Goal: Information Seeking & Learning: Learn about a topic

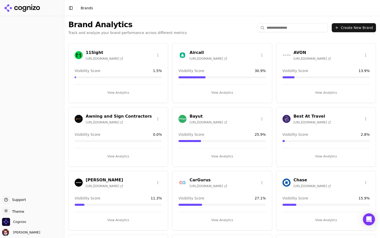
click at [137, 77] on div at bounding box center [118, 77] width 87 height 2
click at [11, 211] on html "Support Support Toggle theme Theme Cognizo Deniz Ozcan Toggle Sidebar Brands Br…" at bounding box center [190, 119] width 380 height 238
click at [28, 193] on div "Dark" at bounding box center [18, 192] width 30 height 8
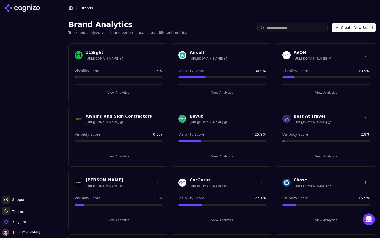
click at [295, 28] on input "search" at bounding box center [293, 27] width 70 height 9
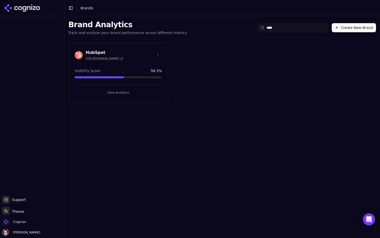
type input "****"
click at [132, 92] on button "View Analytics" at bounding box center [118, 93] width 87 height 8
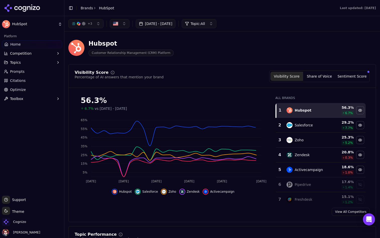
click at [31, 87] on link "Optimize" at bounding box center [32, 90] width 60 height 8
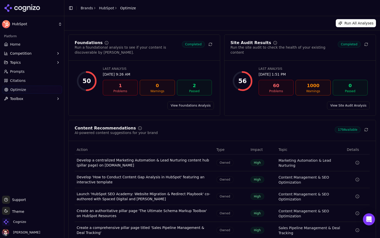
click at [41, 41] on link "Home" at bounding box center [32, 44] width 60 height 8
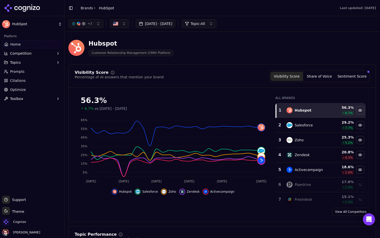
click at [99, 21] on button "+ 3" at bounding box center [85, 23] width 35 height 9
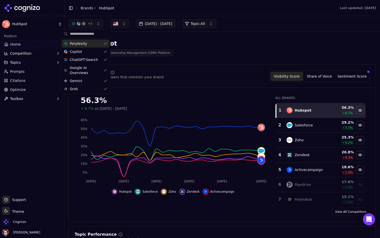
click at [99, 21] on button "+ 3" at bounding box center [85, 23] width 35 height 9
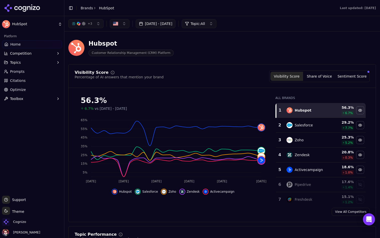
click at [206, 46] on div "Hubspot Customer Relationship Management (CRM) Platform" at bounding box center [180, 47] width 225 height 17
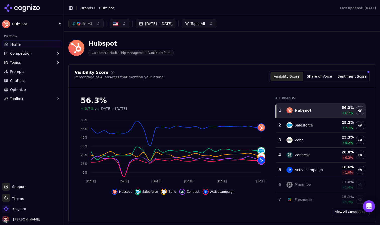
click at [39, 52] on button "Competition" at bounding box center [32, 53] width 60 height 8
click at [72, 7] on button "Toggle Sidebar" at bounding box center [70, 8] width 7 height 7
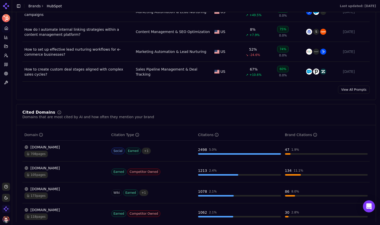
scroll to position [422, 0]
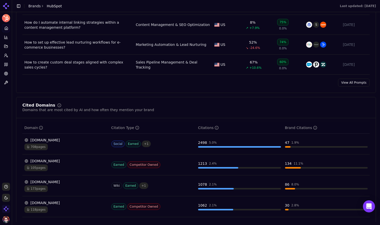
click at [353, 82] on link "View All Prompts" at bounding box center [354, 82] width 32 height 8
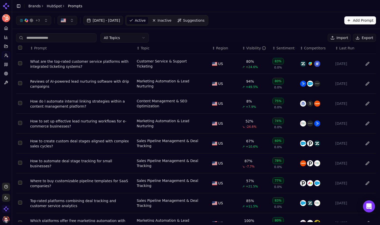
click at [336, 39] on button "Import" at bounding box center [339, 38] width 23 height 8
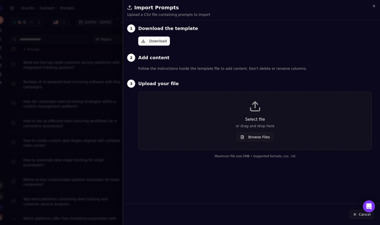
click at [115, 46] on div at bounding box center [190, 112] width 380 height 225
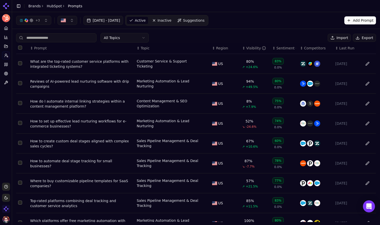
click at [355, 18] on button "Add Prompt" at bounding box center [361, 20] width 32 height 8
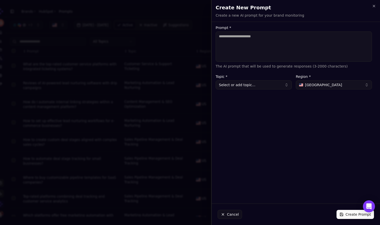
click at [187, 48] on div at bounding box center [190, 112] width 380 height 225
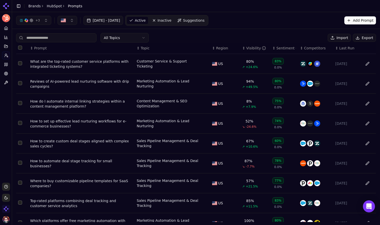
click at [205, 22] on span "Suggestions" at bounding box center [194, 20] width 22 height 5
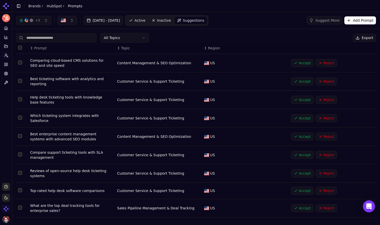
click at [145, 18] on span "Active" at bounding box center [140, 20] width 11 height 5
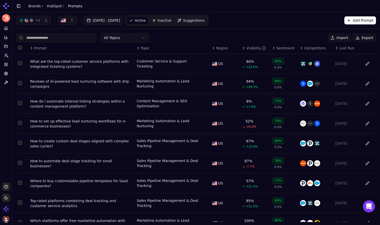
click at [252, 48] on div "Visibility" at bounding box center [257, 48] width 20 height 5
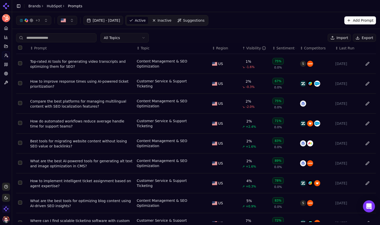
click at [252, 48] on div "Visibility" at bounding box center [257, 48] width 20 height 5
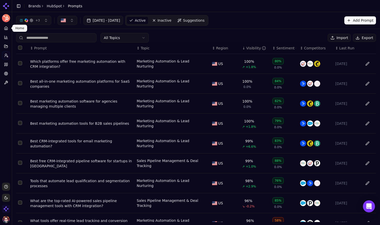
click at [8, 31] on link "Home" at bounding box center [6, 28] width 8 height 8
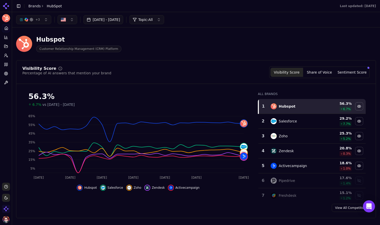
click at [38, 21] on span "+ 3" at bounding box center [37, 20] width 5 height 4
click at [170, 45] on div "Hubspot Customer Relationship Management (CRM) Platform" at bounding box center [128, 43] width 225 height 17
click at [322, 74] on button "Share of Voice" at bounding box center [319, 72] width 33 height 9
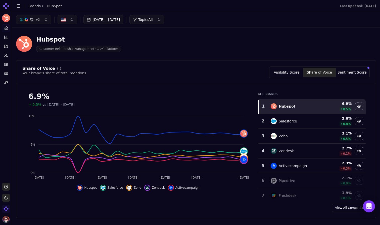
click at [348, 71] on button "Sentiment Score" at bounding box center [352, 72] width 33 height 9
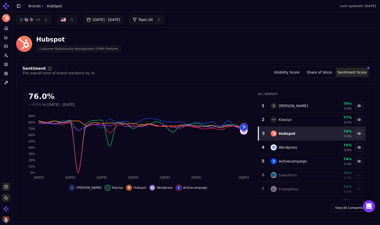
click at [289, 72] on button "Visibility Score" at bounding box center [287, 72] width 33 height 9
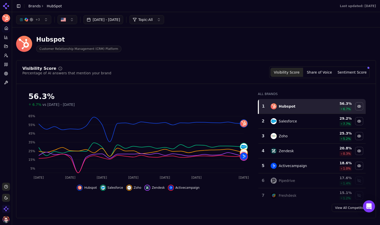
click at [345, 207] on link "View All Competitors" at bounding box center [351, 208] width 38 height 8
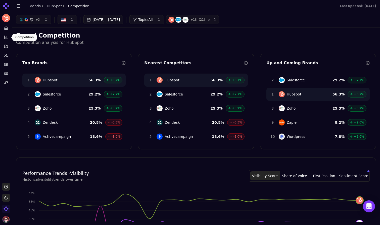
click at [3, 37] on button "Competition" at bounding box center [6, 37] width 8 height 8
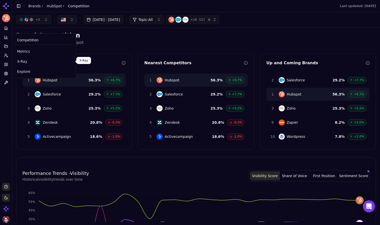
click at [35, 70] on span "Explore" at bounding box center [44, 71] width 54 height 5
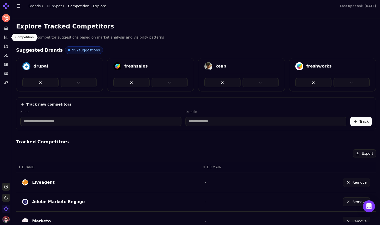
click at [7, 39] on icon at bounding box center [6, 37] width 4 height 4
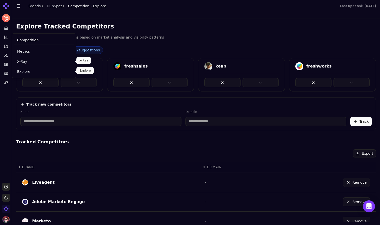
click at [42, 64] on link "X-Ray" at bounding box center [44, 61] width 60 height 9
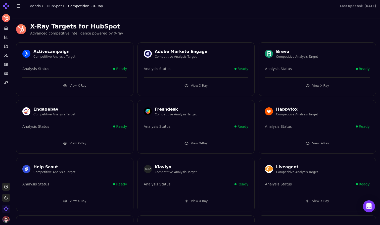
click at [185, 86] on button "View X-Ray" at bounding box center [196, 86] width 105 height 8
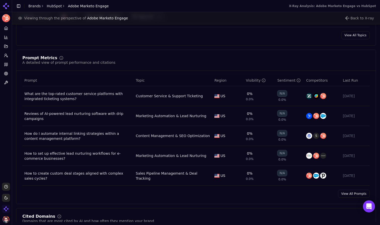
scroll to position [323, 0]
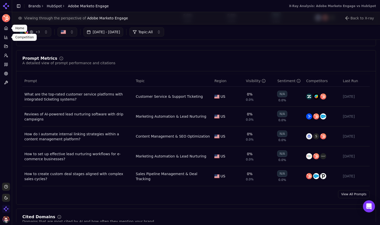
click at [6, 29] on icon at bounding box center [6, 29] width 1 height 2
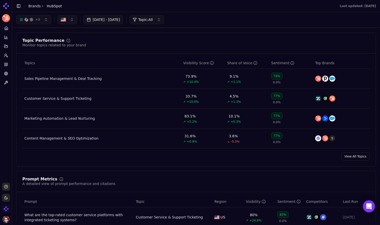
scroll to position [163, 0]
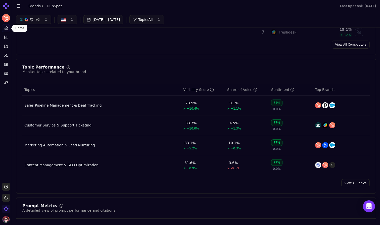
click at [72, 125] on div "Customer Service & Support Ticketing" at bounding box center [57, 125] width 67 height 5
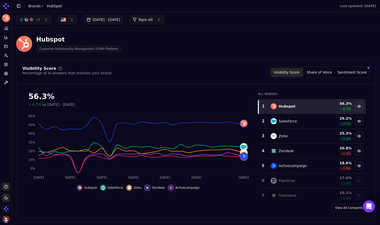
click at [153, 19] on span "Topic: All" at bounding box center [145, 19] width 14 height 5
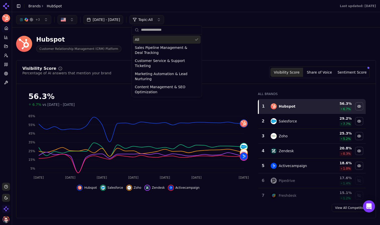
click at [153, 19] on span "Topic: All" at bounding box center [145, 19] width 14 height 5
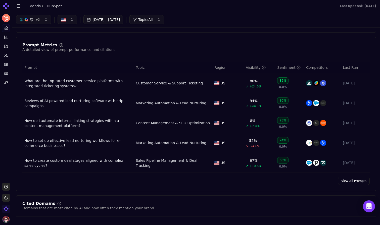
scroll to position [325, 0]
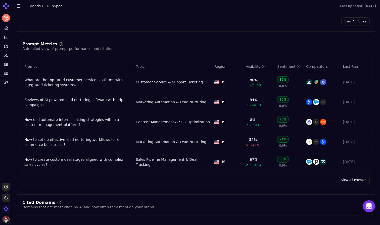
click at [359, 183] on link "View All Prompts" at bounding box center [354, 180] width 32 height 8
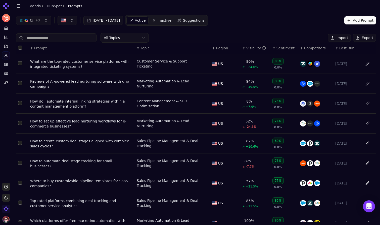
click at [88, 66] on div "What are the top-rated customer service platforms with integrated ticketing sys…" at bounding box center [81, 64] width 103 height 10
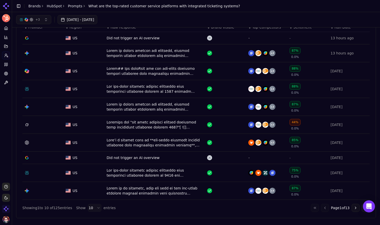
scroll to position [177, 0]
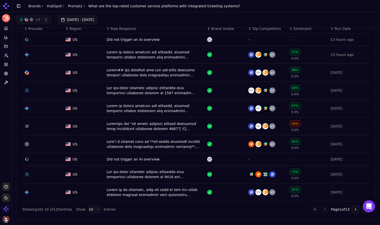
click at [164, 56] on div "Data table" at bounding box center [155, 55] width 97 height 10
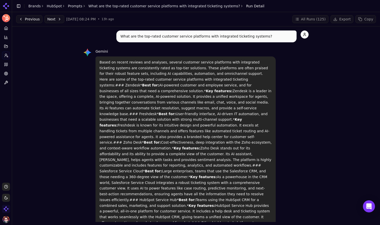
click at [56, 20] on button "Next" at bounding box center [55, 19] width 20 height 8
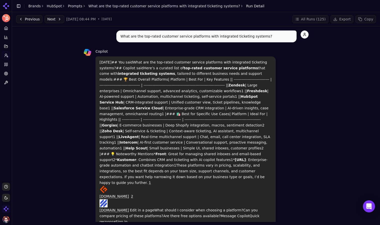
click at [24, 18] on button "Previous" at bounding box center [29, 19] width 26 height 8
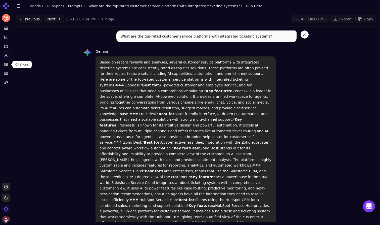
click at [7, 65] on icon at bounding box center [6, 64] width 1 height 3
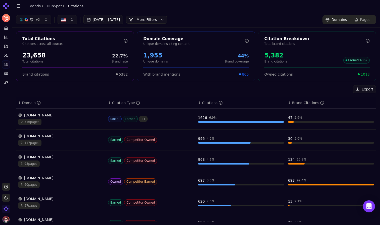
click at [78, 123] on div "516 pages" at bounding box center [61, 121] width 86 height 7
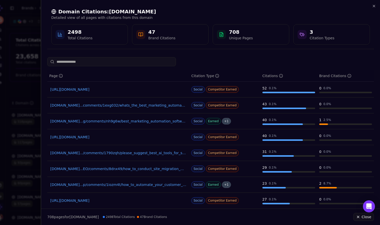
click at [24, 76] on div at bounding box center [190, 112] width 380 height 225
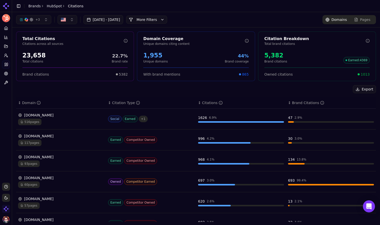
click at [167, 18] on button "More Filters" at bounding box center [146, 20] width 41 height 8
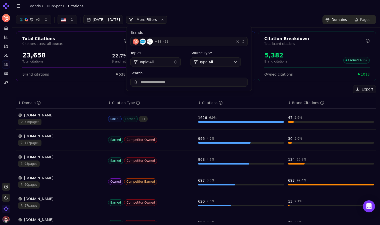
click at [244, 62] on html "HubSpot Platform Home Competition Topics Prompts Citations Optimize Toolbox Sup…" at bounding box center [190, 112] width 380 height 225
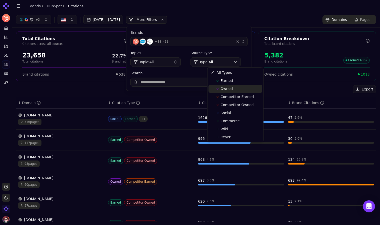
click at [237, 91] on div "Owned" at bounding box center [236, 89] width 54 height 8
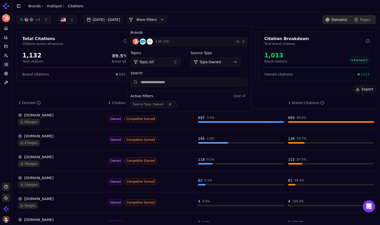
click at [236, 17] on div "+ 3 Aug 05, 2025 - Sep 04, 2025 More More Filters Brands + 18 ( 21 ) Topics Top…" at bounding box center [196, 19] width 360 height 9
click at [228, 11] on header "Toggle Sidebar Brands HubSpot Citations" at bounding box center [196, 6] width 368 height 12
click at [167, 17] on button "More Filters" at bounding box center [146, 20] width 41 height 8
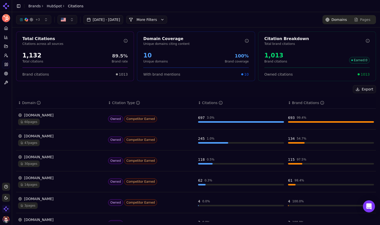
click at [76, 117] on div "hubspot.com" at bounding box center [61, 114] width 86 height 5
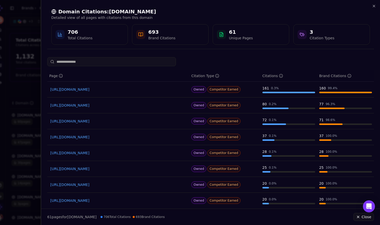
click at [21, 86] on div at bounding box center [190, 112] width 380 height 225
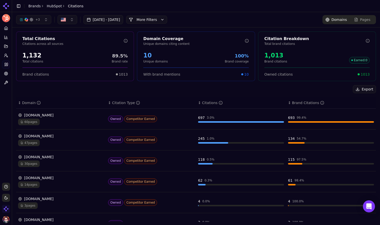
click at [167, 19] on button "More Filters" at bounding box center [146, 20] width 41 height 8
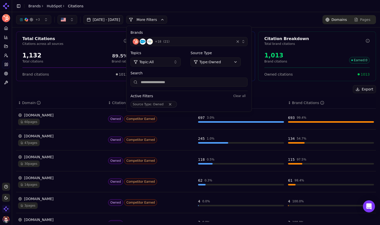
click at [227, 65] on html "HubSpot Platform Home Competition Topics Prompts Citations Optimize Toolbox Sup…" at bounding box center [190, 112] width 380 height 225
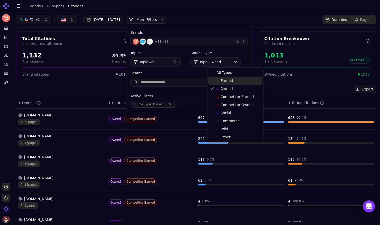
click at [238, 80] on div "Earned" at bounding box center [236, 80] width 54 height 8
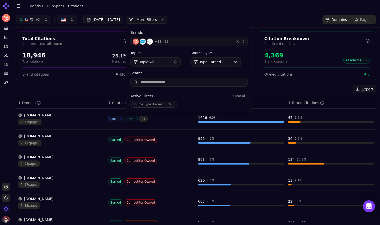
click at [231, 17] on div "+ 3 Aug 05, 2025 - Sep 04, 2025 More More Filters Brands + 18 ( 21 ) Topics Top…" at bounding box center [196, 19] width 360 height 9
click at [167, 20] on button "More Filters" at bounding box center [146, 20] width 41 height 8
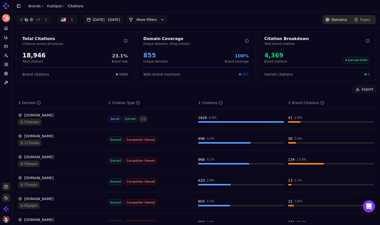
click at [167, 18] on button "More Filters" at bounding box center [146, 20] width 41 height 8
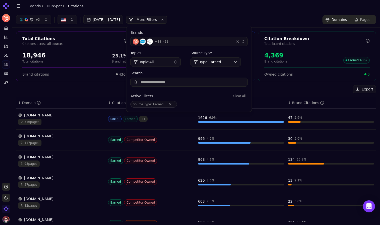
click at [167, 18] on button "More Filters" at bounding box center [146, 20] width 41 height 8
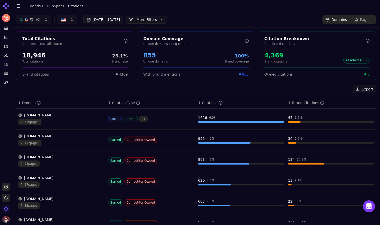
click at [6, 73] on circle at bounding box center [6, 73] width 1 height 1
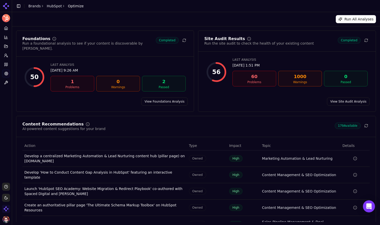
click at [169, 100] on link "View Foundations Analysis" at bounding box center [164, 101] width 47 height 8
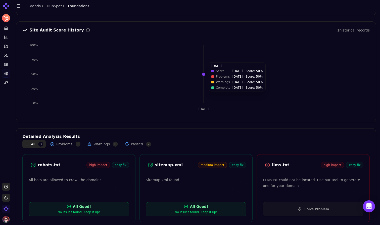
scroll to position [56, 0]
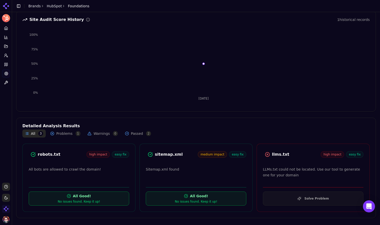
click at [309, 201] on button "Solve Problem" at bounding box center [313, 198] width 101 height 14
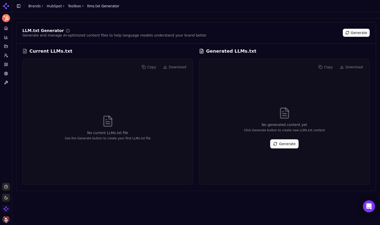
click at [272, 140] on button "Generate" at bounding box center [284, 143] width 28 height 9
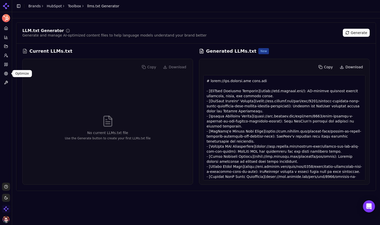
click at [8, 73] on circle at bounding box center [5, 73] width 3 height 3
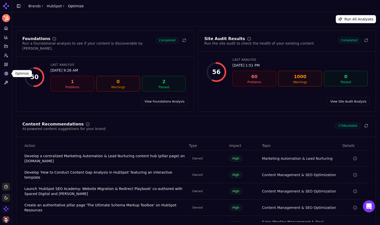
click at [344, 97] on link "View Site Audit Analysis" at bounding box center [348, 101] width 43 height 8
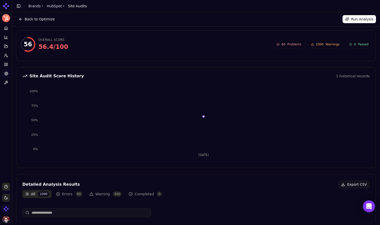
click at [35, 20] on button "Back to Optimize" at bounding box center [36, 19] width 41 height 8
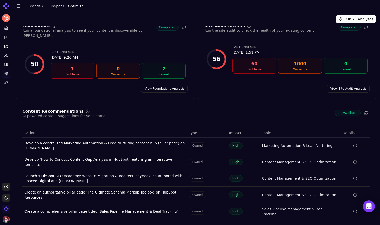
scroll to position [21, 0]
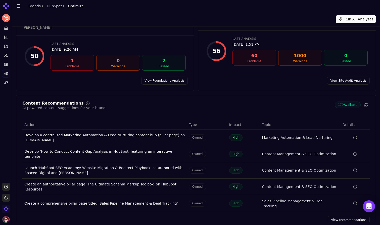
click at [336, 216] on link "View recommendations" at bounding box center [349, 220] width 42 height 8
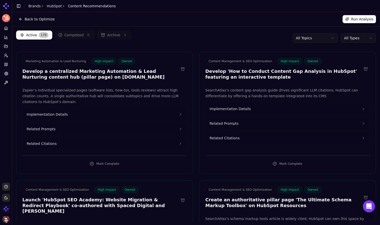
click at [109, 115] on button "Implementation Details" at bounding box center [105, 114] width 164 height 11
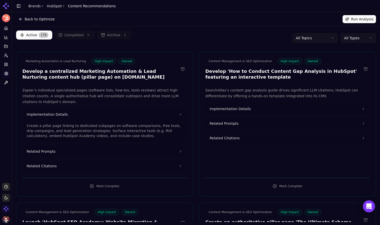
click at [360, 35] on html "HubSpot Platform Home Competition Topics Prompts Citations Optimize Toolbox Sup…" at bounding box center [190, 112] width 380 height 225
click at [362, 40] on html "HubSpot Platform Home Competition Topics Prompts Citations Optimize Toolbox Sup…" at bounding box center [190, 112] width 380 height 225
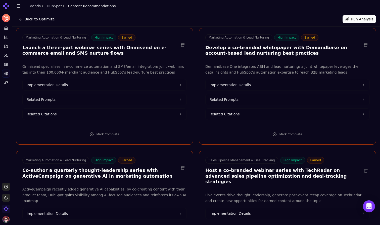
scroll to position [266, 0]
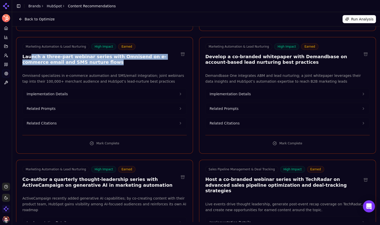
drag, startPoint x: 73, startPoint y: 61, endPoint x: 29, endPoint y: 49, distance: 46.1
click at [29, 49] on div "Marketing Automation & Lead Nurturing High Impact Earned Launch a three-part we…" at bounding box center [104, 95] width 177 height 117
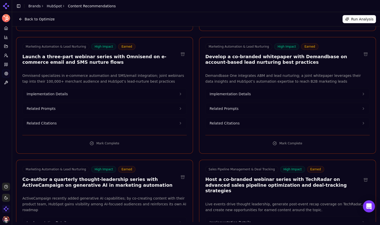
click at [81, 66] on div "Marketing Automation & Lead Nurturing High Impact Earned Launch a three-part we…" at bounding box center [104, 95] width 177 height 117
click at [117, 76] on p "Omnisend specializes in e-commerce automation and SMS/email integration; joint …" at bounding box center [104, 79] width 165 height 12
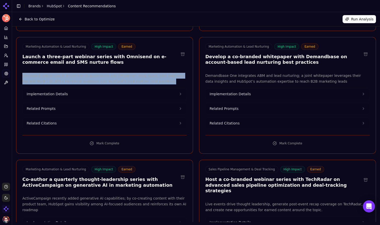
click at [154, 77] on p "Omnisend specializes in e-commerce automation and SMS/email integration; joint …" at bounding box center [104, 79] width 165 height 12
click at [158, 77] on p "Omnisend specializes in e-commerce automation and SMS/email integration; joint …" at bounding box center [104, 79] width 165 height 12
click at [143, 88] on button "Implementation Details" at bounding box center [105, 93] width 164 height 11
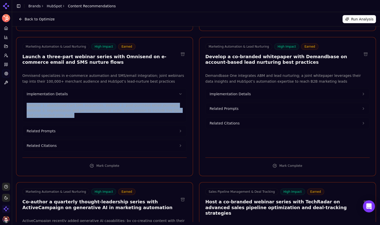
drag, startPoint x: 54, startPoint y: 110, endPoint x: 27, endPoint y: 99, distance: 29.1
click at [27, 103] on p "Webinar 1: abandoned-cart SMS sequences; Webinar 2: post-purchase email journey…" at bounding box center [105, 110] width 156 height 15
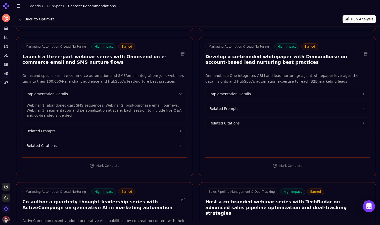
click at [61, 111] on p "Webinar 1: abandoned-cart SMS sequences; Webinar 2: post-purchase email journey…" at bounding box center [105, 110] width 156 height 15
click at [72, 125] on button "Related Prompts" at bounding box center [105, 130] width 164 height 11
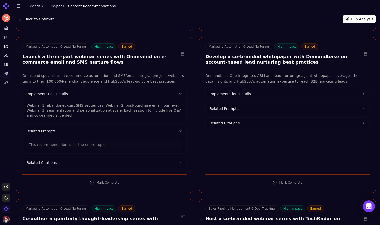
click at [231, 105] on button "Related Prompts" at bounding box center [288, 108] width 164 height 11
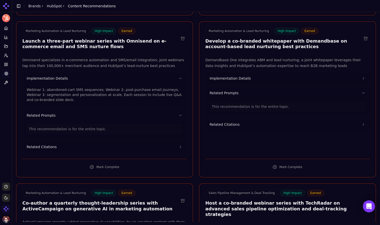
scroll to position [282, 0]
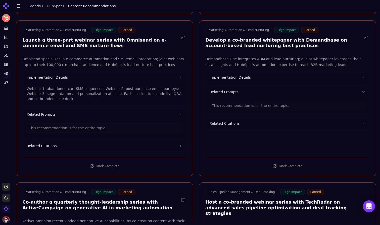
click at [121, 143] on button "Related Citations" at bounding box center [105, 145] width 164 height 11
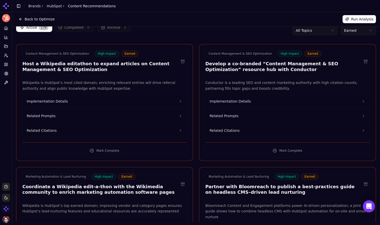
scroll to position [0, 0]
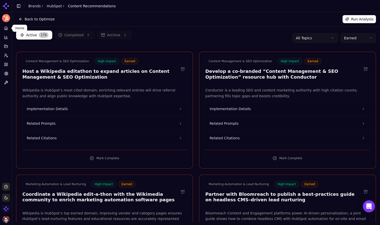
click at [6, 28] on icon at bounding box center [6, 29] width 1 height 2
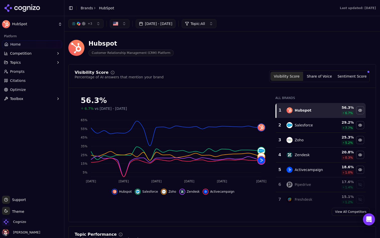
click at [258, 67] on div "Visibility Score Percentage of AI answers that mention your brand Visibility Sc…" at bounding box center [222, 143] width 308 height 158
click at [219, 62] on header "Hubspot Customer Relationship Management (CRM) Platform" at bounding box center [222, 49] width 308 height 29
click at [41, 22] on html "HubSpot Platform Home Competition Topics Prompts Citations Optimize Toolbox Sup…" at bounding box center [190, 119] width 380 height 238
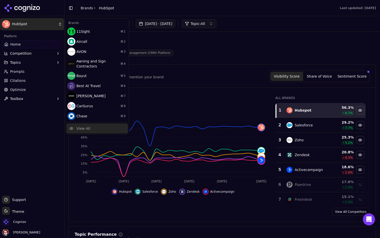
click at [89, 128] on div "View All" at bounding box center [83, 128] width 14 height 5
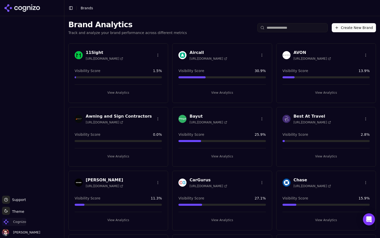
click at [24, 223] on span "Cognizo" at bounding box center [19, 221] width 13 height 5
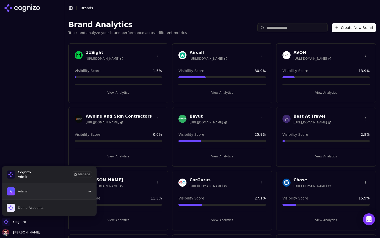
click at [51, 191] on button "Admin" at bounding box center [49, 191] width 95 height 16
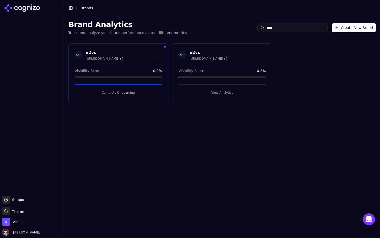
type input "****"
click at [213, 93] on button "View Analytics" at bounding box center [222, 93] width 87 height 8
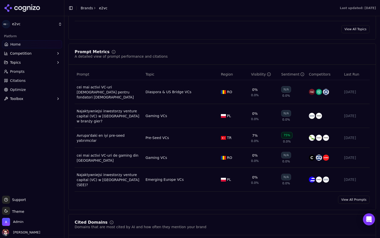
scroll to position [338, 0]
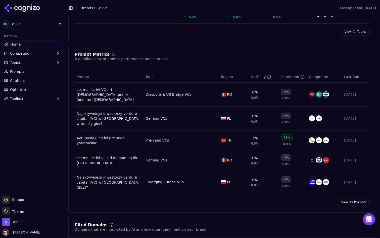
click at [361, 198] on link "View All Prompts" at bounding box center [354, 202] width 32 height 8
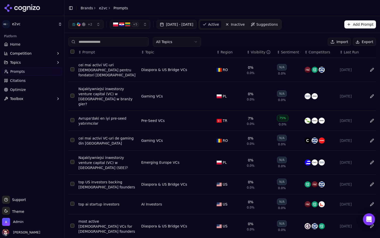
click at [213, 45] on div "All Topics Import Export" at bounding box center [222, 42] width 308 height 10
click at [299, 31] on div "+ 2 + 5 Aug 05, 2025 - Sep 04, 2025 Active Inactive Suggestions Add Prompt" at bounding box center [222, 24] width 316 height 17
click at [71, 68] on button "Select row 1" at bounding box center [72, 69] width 4 height 4
click at [74, 68] on button "Select row 1" at bounding box center [72, 69] width 4 height 4
click at [211, 67] on button "Data table" at bounding box center [210, 70] width 6 height 6
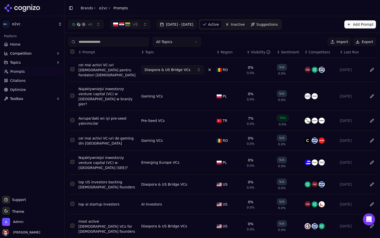
click at [211, 67] on button "Data table" at bounding box center [210, 70] width 6 height 6
click at [338, 39] on button "Import" at bounding box center [339, 42] width 23 height 8
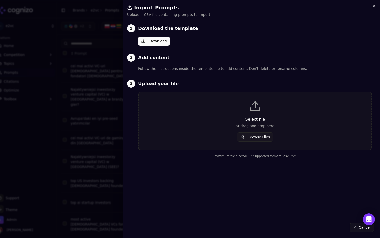
click at [374, 8] on h2 "Import Prompts" at bounding box center [251, 7] width 249 height 7
click at [374, 6] on icon "button" at bounding box center [374, 6] width 2 height 2
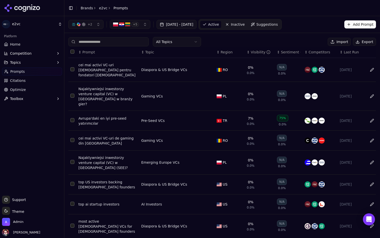
click at [26, 60] on button "Topics" at bounding box center [32, 62] width 60 height 8
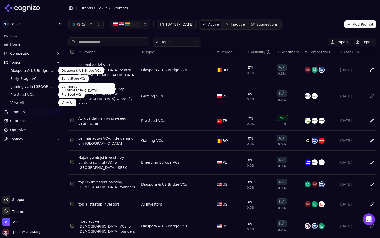
click at [23, 102] on span "View All" at bounding box center [32, 102] width 44 height 5
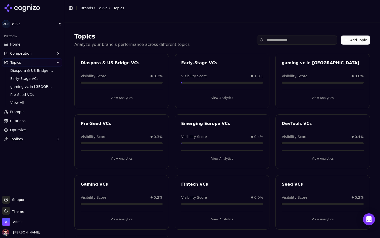
click at [222, 96] on button "View Analytics" at bounding box center [222, 98] width 82 height 8
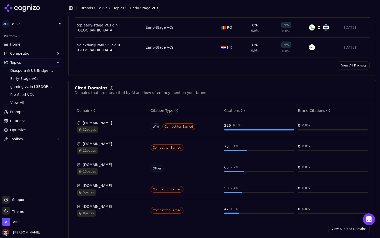
scroll to position [287, 0]
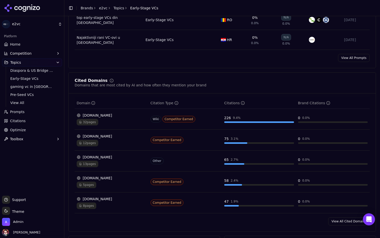
click at [358, 54] on link "View All Prompts" at bounding box center [354, 58] width 32 height 8
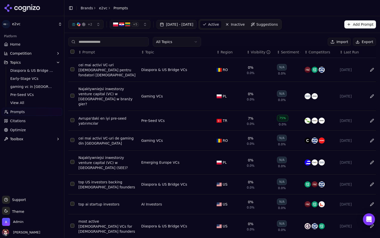
click at [174, 43] on html "e2vc Platform Home Competition Topics Diaspora & US Bridge VCs Early-Stage VCs …" at bounding box center [190, 119] width 380 height 238
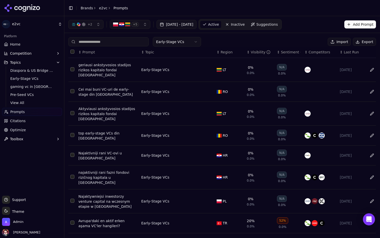
click at [257, 48] on th "↕ Visibility" at bounding box center [260, 52] width 30 height 11
click at [253, 53] on div "Visibility" at bounding box center [261, 52] width 20 height 5
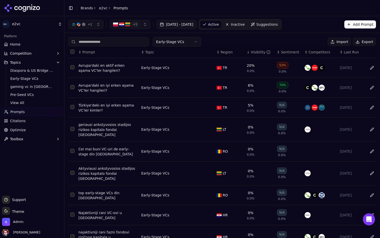
click at [196, 41] on html "e2vc Platform Home Competition Topics Diaspora & US Bridge VCs Early-Stage VCs …" at bounding box center [190, 119] width 380 height 238
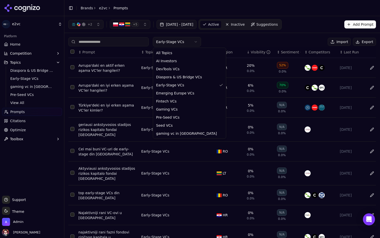
click at [231, 39] on html "e2vc Platform Home Competition Topics Diaspora & US Bridge VCs Early-Stage VCs …" at bounding box center [190, 119] width 380 height 238
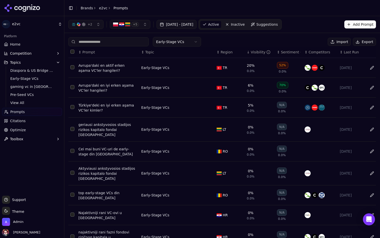
click at [191, 45] on html "e2vc Platform Home Competition Topics Diaspora & US Bridge VCs Early-Stage VCs …" at bounding box center [190, 119] width 380 height 238
click at [188, 40] on html "e2vc Platform Home Competition Topics Diaspora & US Bridge VCs Early-Stage VCs …" at bounding box center [190, 119] width 380 height 238
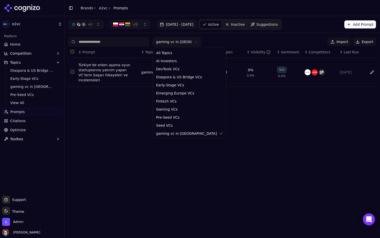
click at [189, 44] on html "e2vc Platform Home Competition Topics Diaspora & US Bridge VCs Early-Stage VCs …" at bounding box center [190, 119] width 380 height 238
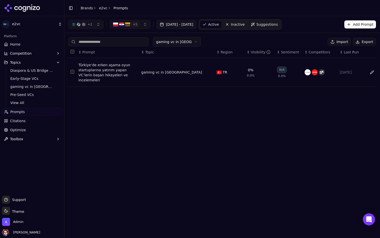
click at [194, 41] on html "e2vc Platform Home Competition Topics Diaspora & US Bridge VCs Early-Stage VCs …" at bounding box center [190, 119] width 380 height 238
click at [186, 40] on html "e2vc Platform Home Competition Topics Diaspora & US Bridge VCs Early-Stage VCs …" at bounding box center [190, 119] width 380 height 238
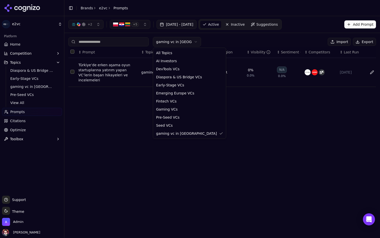
click at [186, 40] on html "e2vc Platform Home Competition Topics Diaspora & US Bridge VCs Early-Stage VCs …" at bounding box center [190, 119] width 380 height 238
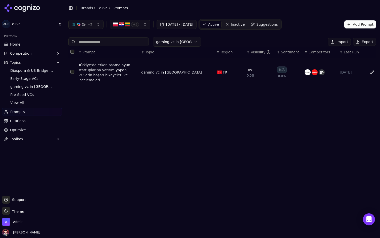
click at [112, 73] on div "Türkiye’de erken aşama oyun startuplarına yatırım yapan VC’lerin başarı hikayel…" at bounding box center [107, 72] width 59 height 20
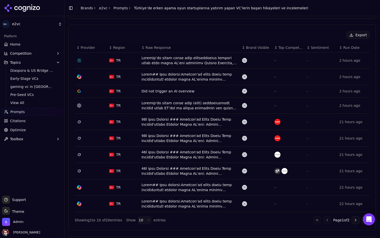
scroll to position [163, 0]
click at [195, 61] on div "Data table" at bounding box center [190, 60] width 97 height 10
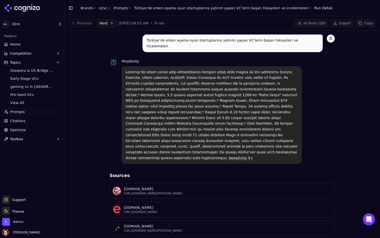
click at [123, 7] on link "Prompts" at bounding box center [121, 8] width 15 height 5
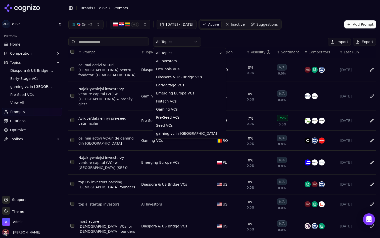
click at [176, 42] on html "e2vc Platform Home Competition Topics Diaspora & US Bridge VCs Early-Stage VCs …" at bounding box center [190, 119] width 380 height 238
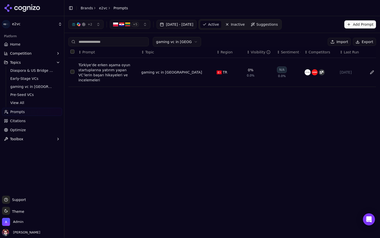
click at [106, 70] on div "Türkiye’de erken aşama oyun startuplarına yatırım yapan VC’lerin başarı hikayel…" at bounding box center [107, 72] width 59 height 20
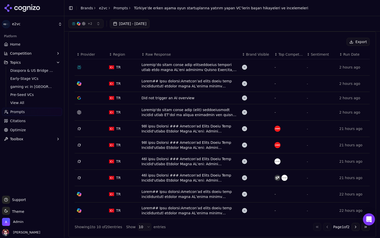
scroll to position [151, 0]
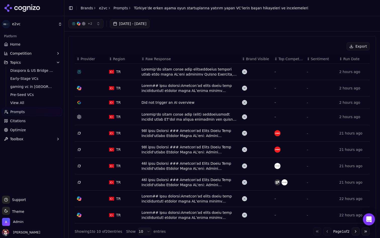
click at [174, 74] on div "Data table" at bounding box center [190, 72] width 97 height 10
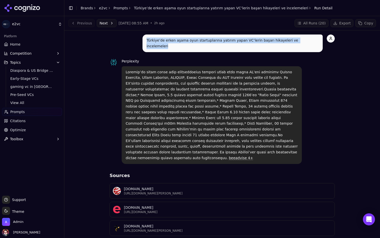
drag, startPoint x: 147, startPoint y: 40, endPoint x: 312, endPoint y: 41, distance: 165.0
click at [312, 41] on p "Türkiye’de erken aşama oyun startuplarına yatırım yapan VC’lerin başarı hikayel…" at bounding box center [233, 43] width 172 height 12
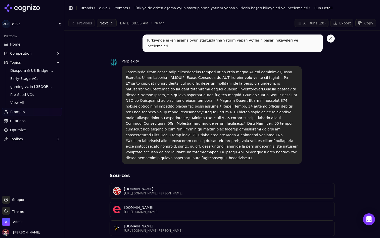
click at [107, 72] on div "Türkiye’de erken aşama oyun startuplarına yatırım yapan VC’lerin başarı hikayel…" at bounding box center [222, 200] width 308 height 332
click at [110, 21] on button "Next" at bounding box center [107, 23] width 20 height 8
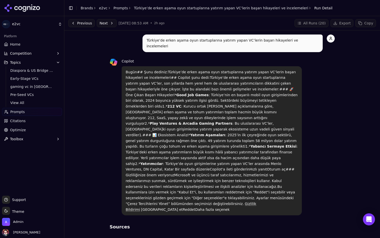
click at [106, 22] on button "Next" at bounding box center [107, 23] width 20 height 8
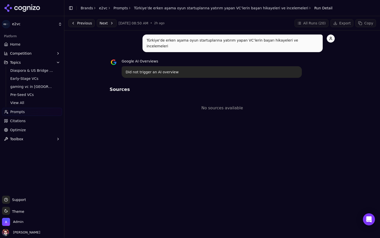
click at [106, 22] on button "Next" at bounding box center [107, 23] width 20 height 8
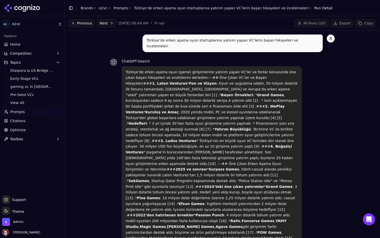
click at [103, 21] on button "Next" at bounding box center [107, 23] width 20 height 8
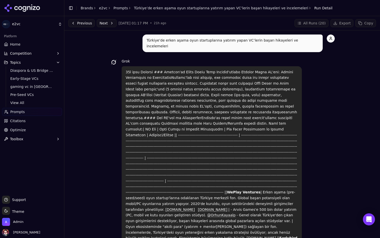
click at [121, 7] on link "Prompts" at bounding box center [121, 8] width 15 height 5
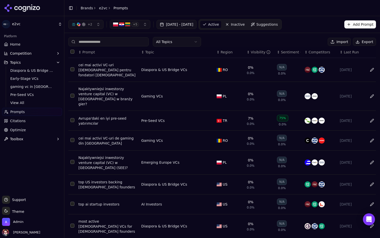
click at [278, 24] on span "Suggestions" at bounding box center [268, 24] width 22 height 5
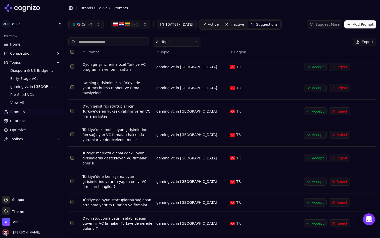
click at [192, 43] on html "e2vc Platform Home Competition Topics Diaspora & US Bridge VCs Early-Stage VCs …" at bounding box center [190, 119] width 380 height 238
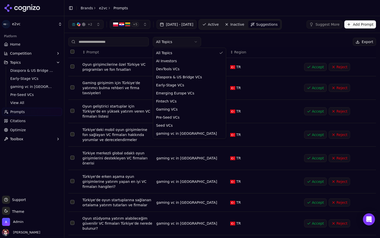
click at [192, 43] on html "e2vc Platform Home Competition Topics Diaspora & US Bridge VCs Early-Stage VCs …" at bounding box center [190, 119] width 380 height 238
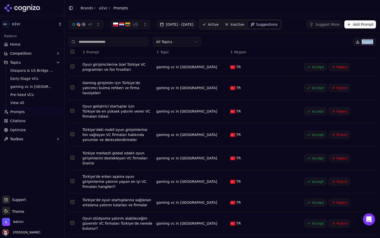
click at [325, 45] on div "All Topics Export" at bounding box center [222, 42] width 308 height 10
click at [367, 23] on button "Add Prompt" at bounding box center [361, 24] width 32 height 8
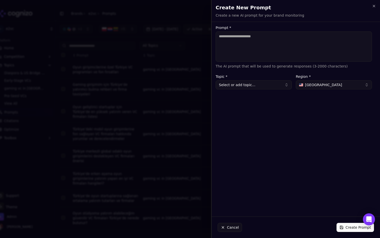
click at [244, 86] on button "Select or add topic..." at bounding box center [254, 84] width 76 height 9
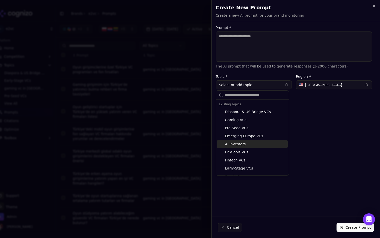
click at [292, 130] on div "Prompt * The AI prompt that will be used to generate responses (3-2000 characte…" at bounding box center [294, 119] width 165 height 186
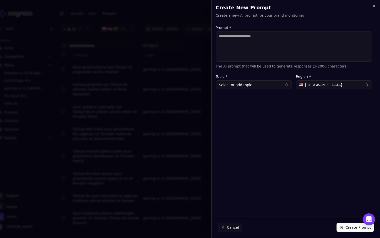
click at [276, 42] on textarea "Prompt *" at bounding box center [294, 46] width 156 height 30
click at [372, 6] on h2 "Create New Prompt" at bounding box center [296, 7] width 161 height 7
click at [377, 6] on div "Create New Prompt Create a new AI prompt for your brand monitoring Unsaved chan…" at bounding box center [296, 11] width 169 height 22
click at [374, 6] on icon "button" at bounding box center [374, 6] width 4 height 4
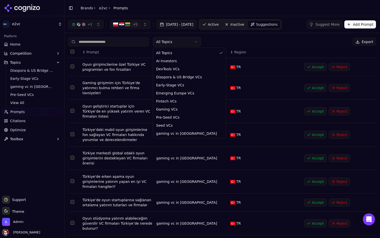
click at [186, 44] on html "e2vc Platform Home Competition Topics Diaspora & US Bridge VCs Early-Stage VCs …" at bounding box center [190, 119] width 380 height 238
click at [262, 41] on html "e2vc Platform Home Competition Topics Diaspora & US Bridge VCs Early-Stage VCs …" at bounding box center [190, 119] width 380 height 238
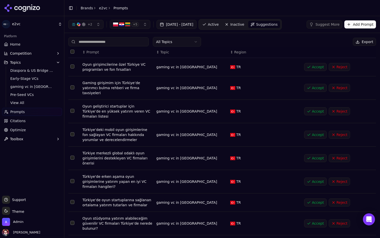
click at [355, 21] on button "Add Prompt" at bounding box center [361, 24] width 32 height 8
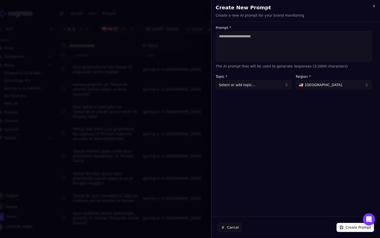
click at [268, 43] on textarea "Prompt *" at bounding box center [294, 46] width 156 height 30
type textarea "**********"
click at [264, 84] on button "Select or add topic..." at bounding box center [254, 84] width 76 height 9
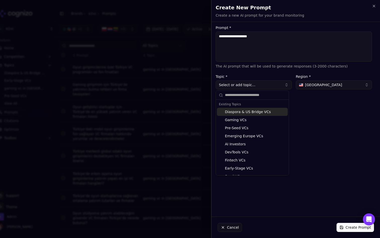
click at [301, 43] on textarea "**********" at bounding box center [294, 46] width 156 height 30
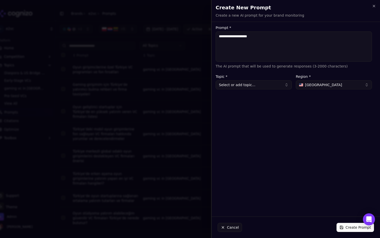
click at [372, 7] on h2 "Create New Prompt" at bounding box center [296, 7] width 161 height 7
click at [373, 7] on icon "button" at bounding box center [374, 6] width 4 height 4
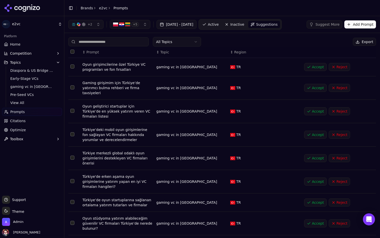
click at [189, 47] on th "↕ Topic" at bounding box center [191, 52] width 74 height 11
click at [194, 42] on html "e2vc Platform Home Competition Topics Diaspora & US Bridge VCs Early-Stage VCs …" at bounding box center [190, 119] width 380 height 238
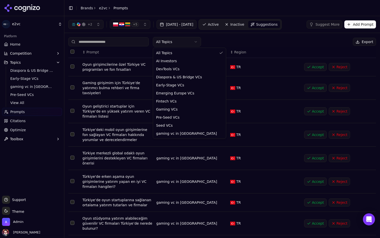
click at [194, 42] on html "e2vc Platform Home Competition Topics Diaspora & US Bridge VCs Early-Stage VCs …" at bounding box center [190, 119] width 380 height 238
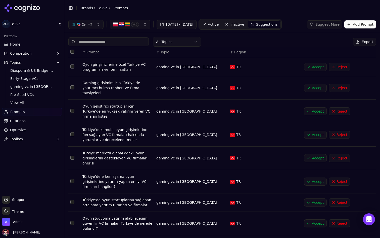
click at [233, 40] on div "All Topics Export" at bounding box center [222, 42] width 308 height 10
click at [40, 25] on html "e2vc Platform Home Competition Topics Diaspora & US Bridge VCs Early-Stage VCs …" at bounding box center [190, 119] width 380 height 238
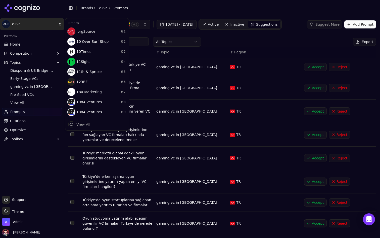
click at [230, 41] on html "e2vc Platform Home Competition Topics Diaspora & US Bridge VCs Early-Stage VCs …" at bounding box center [190, 119] width 380 height 238
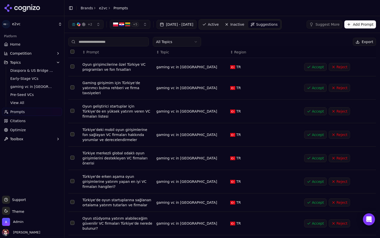
click at [23, 43] on link "Home" at bounding box center [32, 44] width 60 height 8
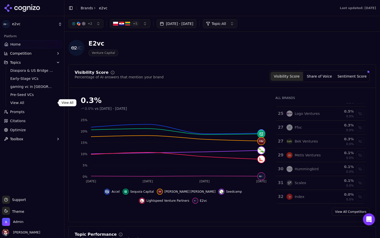
click at [40, 103] on span "View All" at bounding box center [32, 102] width 44 height 5
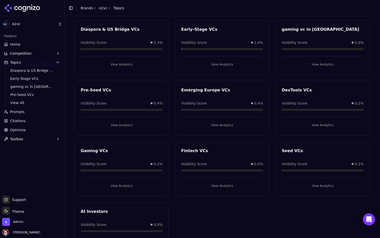
scroll to position [62, 0]
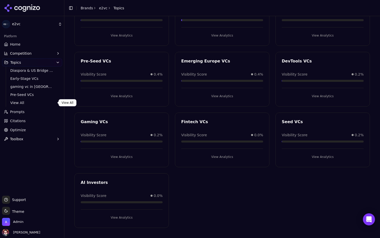
click at [23, 111] on span "Prompts" at bounding box center [17, 111] width 15 height 5
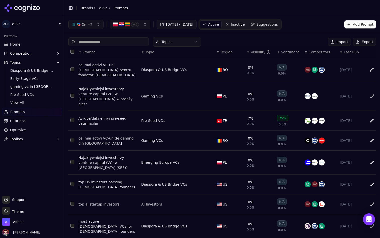
click at [173, 40] on html "e2vc Platform Home Competition Topics Diaspora & US Bridge VCs Early-Stage VCs …" at bounding box center [190, 119] width 380 height 238
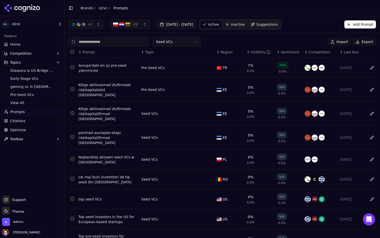
scroll to position [36, 0]
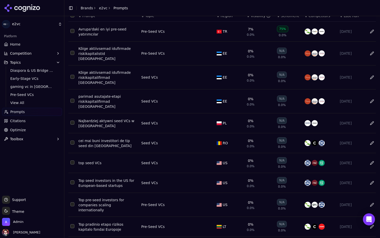
click at [91, 160] on div "top seed VCs" at bounding box center [107, 162] width 59 height 5
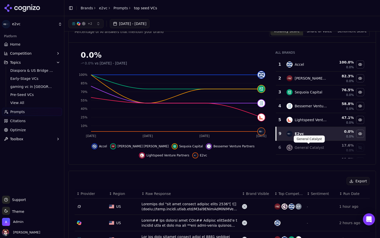
click at [327, 134] on div "E2vc" at bounding box center [307, 134] width 41 height 6
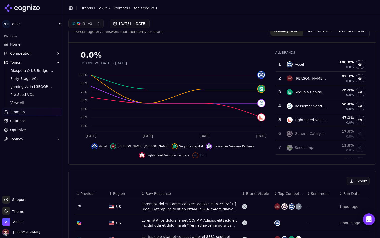
click at [331, 133] on td "17.6 % 0.0%" at bounding box center [342, 134] width 25 height 14
click at [321, 143] on td "Seedcamp" at bounding box center [307, 148] width 47 height 14
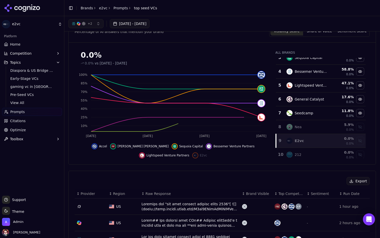
scroll to position [34, 0]
click at [328, 128] on td "Nea" at bounding box center [307, 128] width 47 height 14
click at [318, 142] on div "E2vc" at bounding box center [307, 141] width 41 height 6
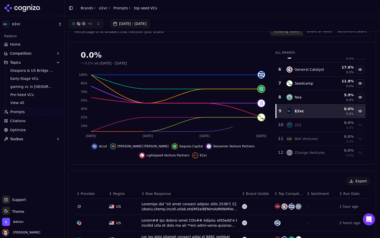
scroll to position [64, 0]
click at [326, 122] on div "212" at bounding box center [307, 125] width 41 height 6
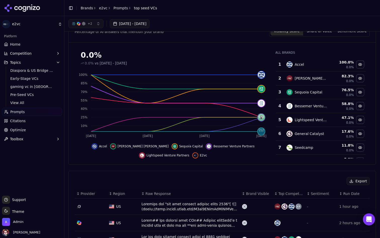
scroll to position [0, 0]
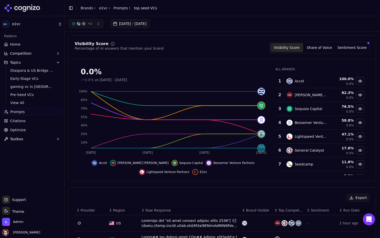
click at [234, 50] on div "Visibility Score Percentage of AI answers that mention your brand Visibility Sc…" at bounding box center [222, 48] width 295 height 12
click at [26, 103] on span "View All" at bounding box center [32, 102] width 44 height 5
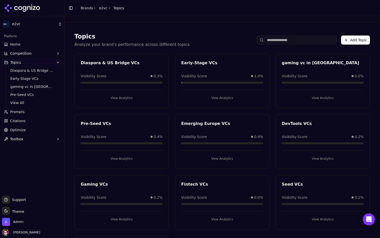
click at [27, 113] on link "Prompts" at bounding box center [32, 112] width 60 height 8
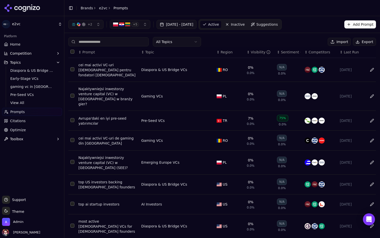
click at [284, 32] on div "+ 2 + 5 Aug 05, 2025 - Sep 04, 2025 Active Inactive Suggestions Add Prompt" at bounding box center [222, 24] width 316 height 17
click at [278, 23] on span "Suggestions" at bounding box center [268, 24] width 22 height 5
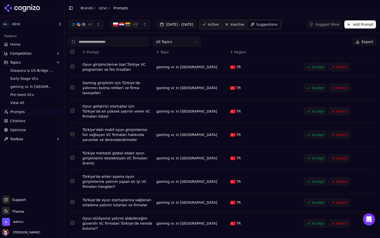
click at [188, 43] on html "e2vc Platform Home Competition Topics Diaspora & US Bridge VCs Early-Stage VCs …" at bounding box center [190, 119] width 380 height 238
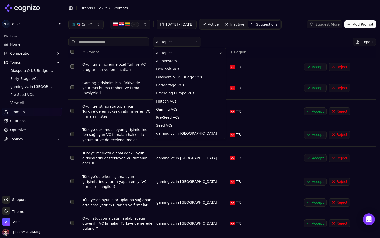
click at [188, 43] on html "e2vc Platform Home Competition Topics Diaspora & US Bridge VCs Early-Stage VCs …" at bounding box center [190, 119] width 380 height 238
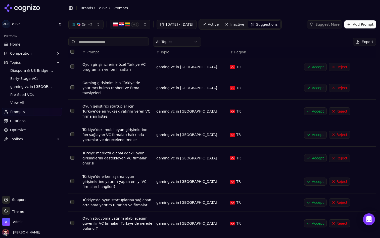
click at [227, 41] on div "All Topics Export" at bounding box center [222, 42] width 308 height 10
click at [41, 47] on link "Home" at bounding box center [32, 44] width 60 height 8
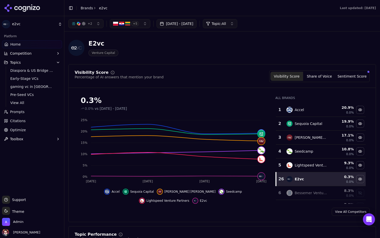
click at [222, 39] on div "E2vc Venture Capital" at bounding box center [222, 47] width 308 height 25
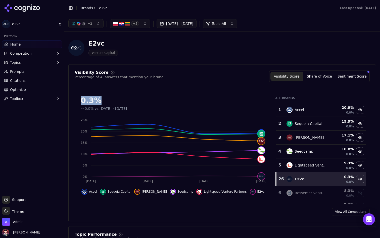
drag, startPoint x: 83, startPoint y: 100, endPoint x: 110, endPoint y: 100, distance: 27.7
click at [110, 100] on div "0.3%" at bounding box center [173, 100] width 185 height 9
click at [121, 100] on div "0.3%" at bounding box center [173, 100] width 185 height 9
click at [340, 46] on div "E2vc Venture Capital" at bounding box center [222, 47] width 308 height 25
click at [322, 76] on button "Share of Voice" at bounding box center [319, 76] width 33 height 9
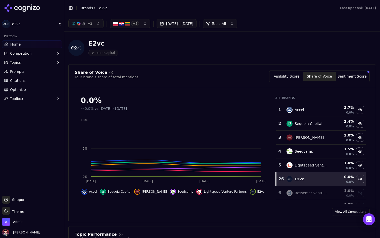
click at [349, 74] on button "Sentiment Score" at bounding box center [352, 76] width 33 height 9
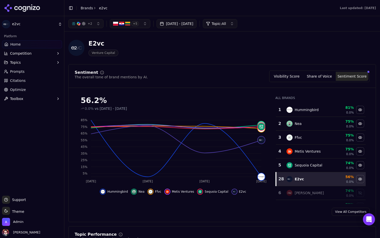
click at [285, 75] on button "Visibility Score" at bounding box center [287, 76] width 33 height 9
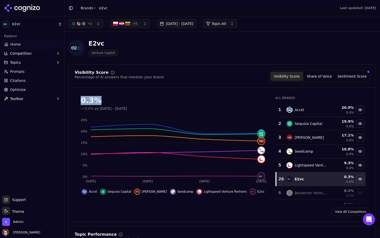
drag, startPoint x: 98, startPoint y: 100, endPoint x: 79, endPoint y: 99, distance: 19.1
click at [79, 99] on div "0.3% 0.0% vs [DATE] - [DATE]" at bounding box center [173, 101] width 197 height 19
click at [122, 95] on div "0.3% 0.0% vs [DATE] - [DATE]" at bounding box center [173, 101] width 197 height 19
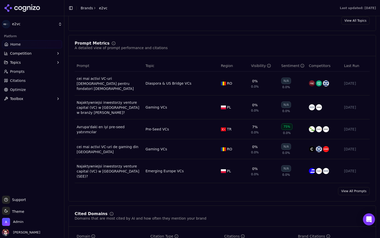
scroll to position [355, 0]
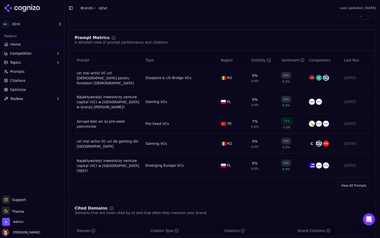
click at [115, 119] on div "Avrupa'daki en iyi pre-seed yatırımcılar" at bounding box center [109, 124] width 65 height 10
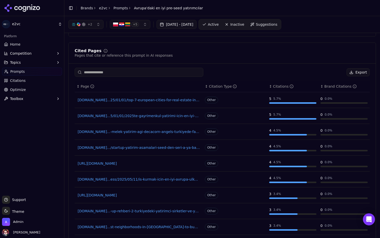
scroll to position [350, 0]
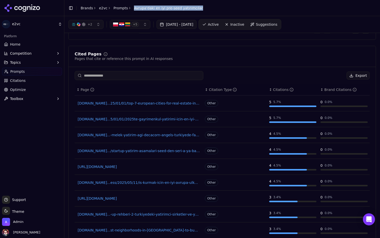
drag, startPoint x: 132, startPoint y: 8, endPoint x: 194, endPoint y: 9, distance: 62.1
click at [194, 9] on span "Avrupa'daki en iyi pre-seed yatırımcılar" at bounding box center [168, 8] width 69 height 5
click at [185, 46] on div "Cited Pages Pages that cite or reference this prompt in AI responses Export ↕ P…" at bounding box center [222, 159] width 308 height 226
click at [246, 69] on div "Cited Pages Pages that cite or reference this prompt in AI responses Export ↕ P…" at bounding box center [222, 159] width 308 height 226
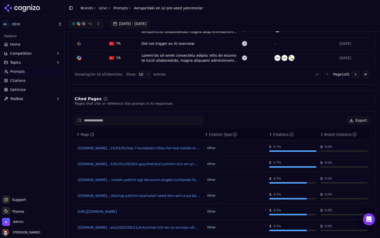
scroll to position [301, 0]
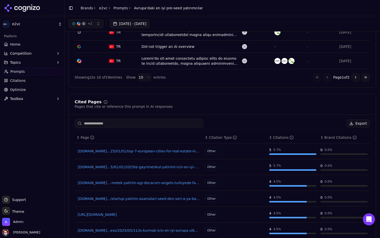
click at [333, 137] on div "Brand Citations" at bounding box center [341, 137] width 32 height 5
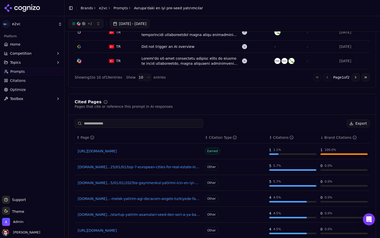
click at [333, 137] on div "Brand Citations" at bounding box center [341, 137] width 32 height 5
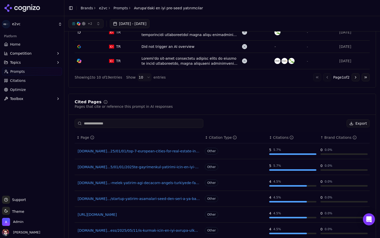
click at [333, 137] on div "Brand Citations" at bounding box center [341, 137] width 32 height 5
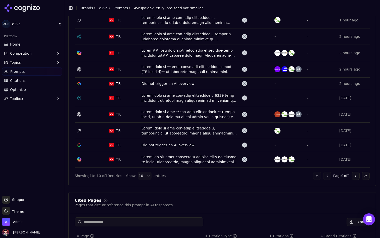
scroll to position [206, 0]
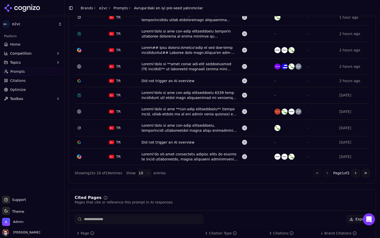
click at [142, 172] on html "e2vc Platform Home Competition Topics Prompts Citations Optimize Toolbox Suppor…" at bounding box center [190, 119] width 380 height 238
click at [144, 175] on html "e2vc Platform Home Competition Topics Prompts Citations Optimize Toolbox Suppor…" at bounding box center [190, 119] width 380 height 238
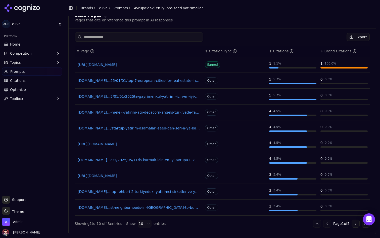
scroll to position [385, 0]
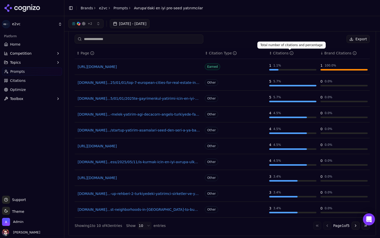
click at [280, 53] on div "Citations" at bounding box center [283, 53] width 21 height 5
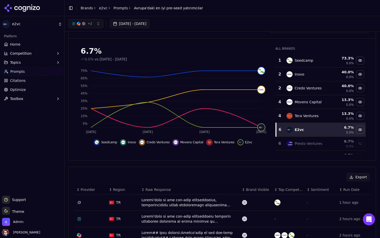
scroll to position [0, 0]
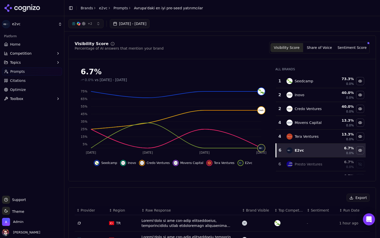
click at [39, 81] on link "Citations" at bounding box center [32, 80] width 60 height 8
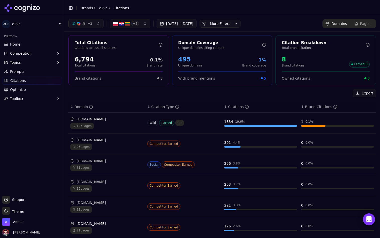
click at [71, 6] on button "Toggle Sidebar" at bounding box center [70, 8] width 7 height 7
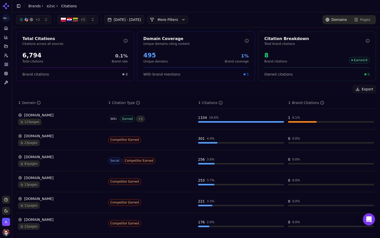
click at [63, 120] on div "123 pages" at bounding box center [61, 121] width 86 height 7
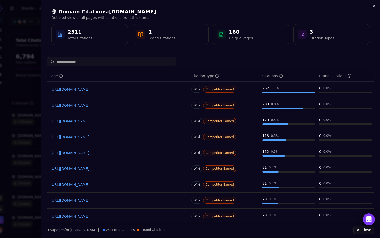
click at [327, 63] on div at bounding box center [210, 61] width 327 height 9
click at [330, 75] on div "Brand Citations" at bounding box center [336, 75] width 32 height 5
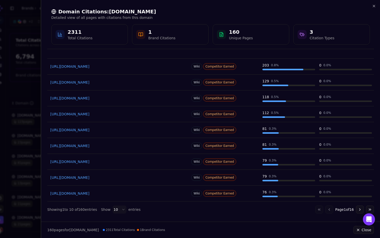
click at [117, 209] on body "e2vc Platform Home Competition Topics Prompts Citations Optimize Toolbox Suppor…" at bounding box center [190, 119] width 380 height 238
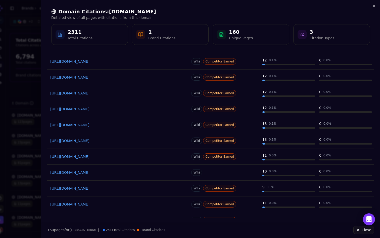
scroll to position [673, 0]
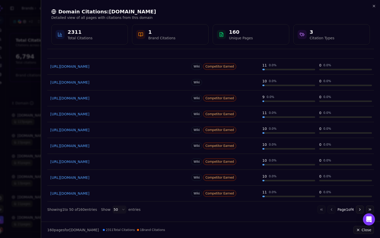
click at [117, 210] on body "e2vc Platform Home Competition Topics Prompts Citations Optimize Toolbox Suppor…" at bounding box center [190, 119] width 380 height 238
click at [267, 219] on body "e2vc Platform Home Competition Topics Prompts Citations Optimize Toolbox Suppor…" at bounding box center [190, 119] width 380 height 238
click at [359, 209] on button "Go to next page" at bounding box center [360, 209] width 8 height 8
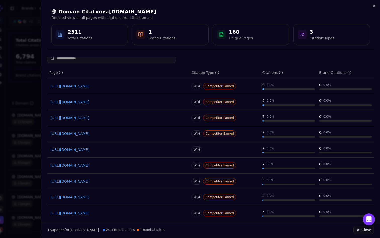
scroll to position [0, 0]
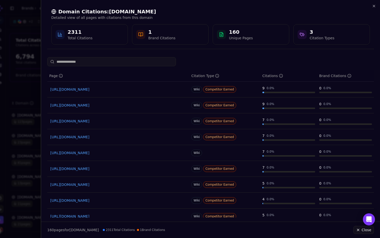
click at [375, 3] on div "Domain Citations: [DOMAIN_NAME] Detailed view of all pages with citations from …" at bounding box center [210, 26] width 339 height 53
click at [375, 6] on icon "button" at bounding box center [374, 6] width 4 height 4
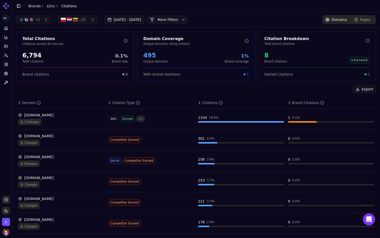
click at [366, 21] on span "Pages" at bounding box center [366, 19] width 10 height 5
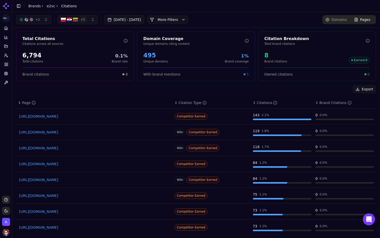
click at [249, 78] on div "Domain Coverage Unique domains citing content 495 Unique domains 1% Brand cover…" at bounding box center [196, 56] width 118 height 50
click at [81, 117] on link "[URL][DOMAIN_NAME]" at bounding box center [94, 116] width 151 height 5
drag, startPoint x: 38, startPoint y: 55, endPoint x: 19, endPoint y: 53, distance: 19.0
click at [19, 53] on div "6,794 Total citations 0.1% Brand rate" at bounding box center [74, 57] width 117 height 16
click at [85, 91] on div "Export" at bounding box center [196, 89] width 360 height 8
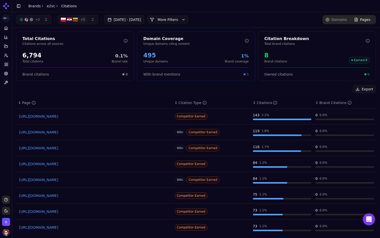
click at [224, 88] on div "Export" at bounding box center [196, 89] width 360 height 8
click at [231, 93] on div "Export ↕ Page ↕ Citation Type ↕ Citations ↕ Brand Citations [URL][DOMAIN_NAME] …" at bounding box center [196, 169] width 360 height 169
click at [333, 17] on div "Domains" at bounding box center [337, 19] width 22 height 5
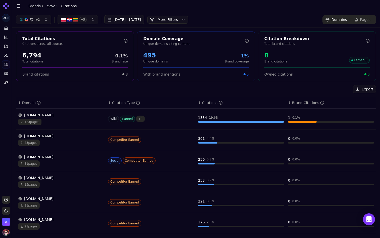
click at [56, 139] on div "23 pages" at bounding box center [61, 142] width 86 height 7
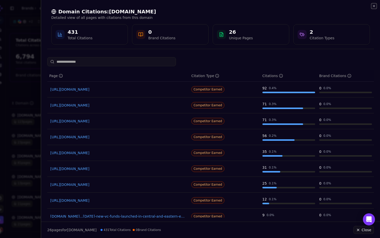
click at [374, 5] on icon "button" at bounding box center [374, 6] width 4 height 4
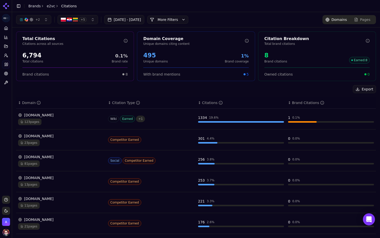
click at [188, 19] on button "More Filters" at bounding box center [167, 20] width 41 height 8
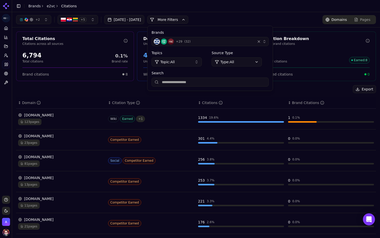
click at [254, 61] on html "e2vc Platform Home Competition Topics Prompts Citations Optimize Toolbox Suppor…" at bounding box center [190, 119] width 380 height 238
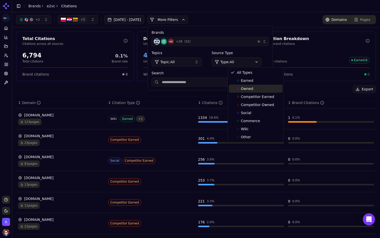
click at [263, 88] on div "Owned" at bounding box center [256, 89] width 54 height 8
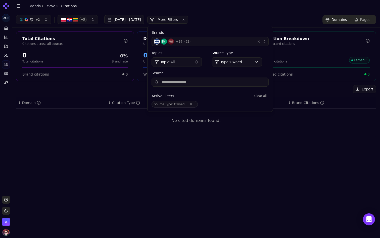
click at [257, 6] on header "Toggle Sidebar Brands e2vc Citations" at bounding box center [196, 6] width 368 height 12
click at [261, 65] on html "e2vc Platform Home Competition Topics Prompts Citations Optimize Toolbox Suppor…" at bounding box center [190, 119] width 380 height 238
click at [261, 54] on html "e2vc Platform Home Competition Topics Prompts Citations Optimize Toolbox Suppor…" at bounding box center [190, 119] width 380 height 238
click at [117, 101] on div "Citation Type" at bounding box center [126, 102] width 28 height 5
click at [7, 72] on icon at bounding box center [6, 73] width 4 height 4
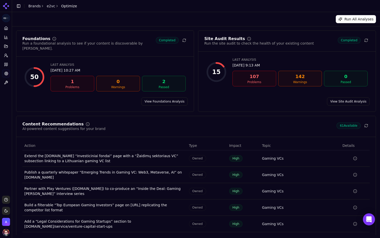
scroll to position [15, 0]
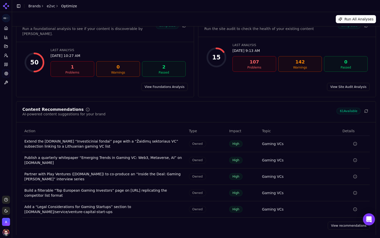
click at [351, 83] on link "View Site Audit Analysis" at bounding box center [348, 87] width 43 height 8
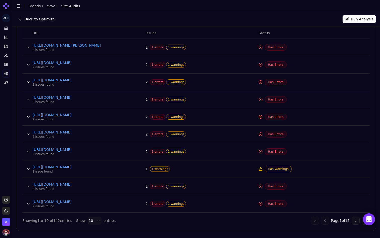
scroll to position [175, 0]
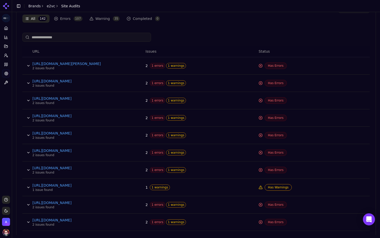
click at [27, 65] on button "Data table" at bounding box center [28, 66] width 8 height 8
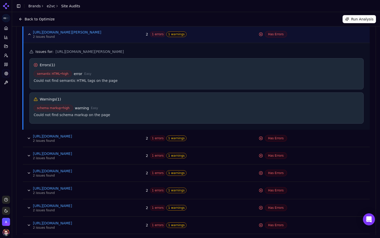
scroll to position [206, 0]
drag, startPoint x: 122, startPoint y: 81, endPoint x: 31, endPoint y: 83, distance: 90.3
click at [31, 83] on div "Errors ( 1 ) semantic HTML • high error Easy Could not find semantic HTML tags …" at bounding box center [196, 73] width 335 height 31
click at [165, 98] on div "Warnings ( 1 )" at bounding box center [197, 99] width 326 height 5
drag, startPoint x: 104, startPoint y: 115, endPoint x: 48, endPoint y: 117, distance: 56.1
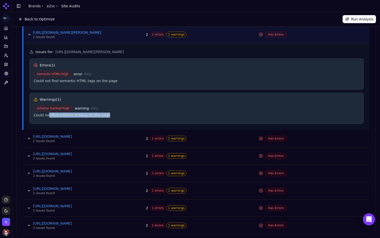
click at [48, 117] on div "Could not find schema markup on the page" at bounding box center [197, 114] width 326 height 5
click at [142, 101] on div "Warnings ( 1 )" at bounding box center [197, 99] width 326 height 5
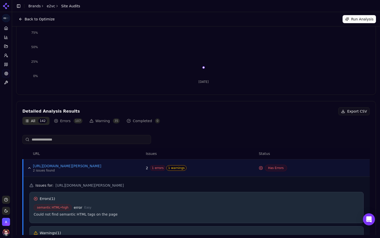
scroll to position [0, 0]
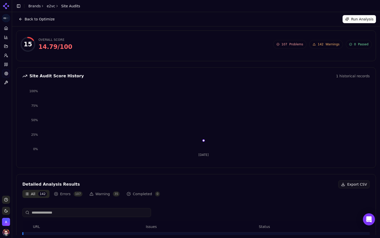
click at [31, 20] on button "Back to Optimize" at bounding box center [36, 19] width 41 height 8
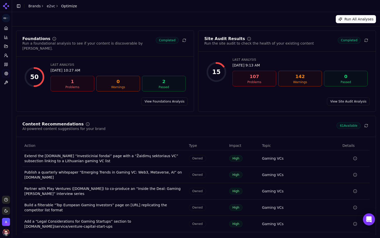
click at [174, 99] on link "View Foundations Analysis" at bounding box center [164, 101] width 47 height 8
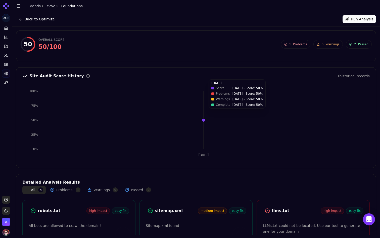
scroll to position [43, 0]
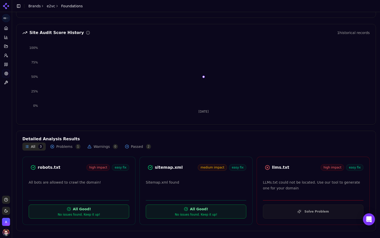
click at [187, 161] on div "sitemap.xml medium impact easy fix Sitemap.xml found All Good! No issues found.…" at bounding box center [196, 190] width 113 height 68
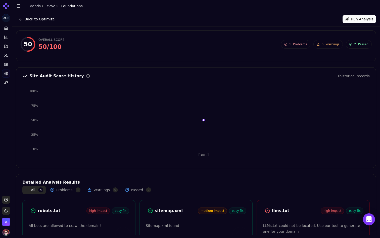
click at [46, 16] on button "Back to Optimize" at bounding box center [36, 19] width 41 height 8
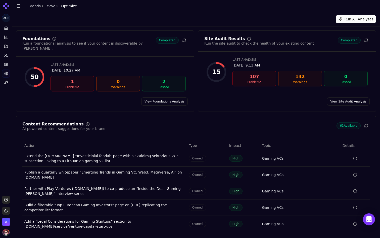
click at [290, 48] on div "Site Audit Results Run the site audit to check the health of your existing cont…" at bounding box center [287, 44] width 178 height 15
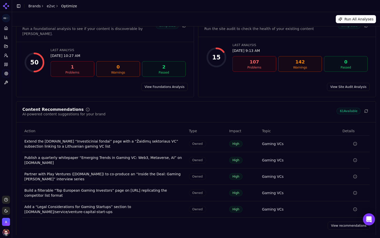
click at [334, 222] on link "View recommendations" at bounding box center [349, 225] width 42 height 8
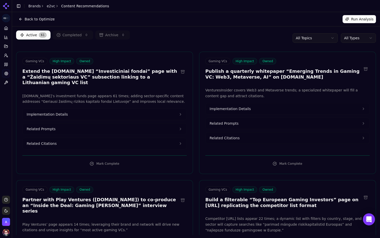
click at [307, 105] on button "Implementation Details" at bounding box center [288, 108] width 164 height 11
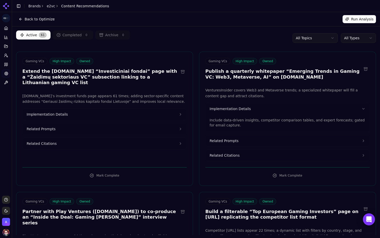
click at [300, 138] on button "Related Prompts" at bounding box center [288, 140] width 164 height 11
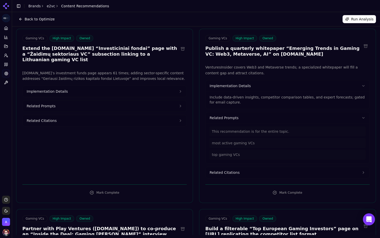
scroll to position [23, 0]
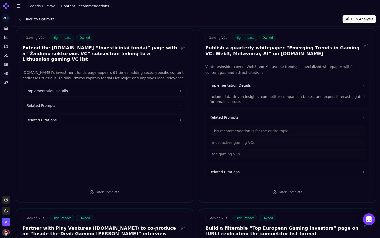
click at [283, 169] on button "Related Citations" at bounding box center [288, 171] width 164 height 11
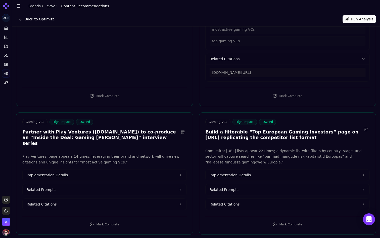
scroll to position [133, 0]
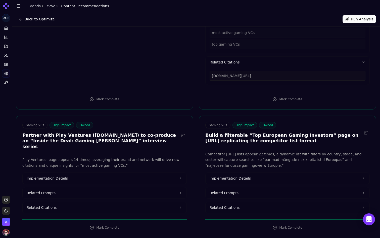
click at [123, 150] on div "Gaming VCs High Impact Owned Partner with Play Ventures ([DOMAIN_NAME]) to co-p…" at bounding box center [104, 176] width 177 height 122
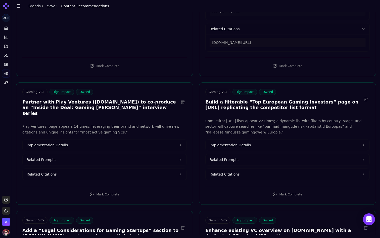
scroll to position [167, 0]
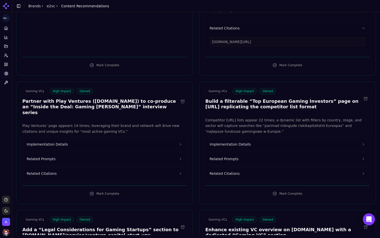
click at [82, 139] on button "Implementation Details" at bounding box center [105, 144] width 164 height 11
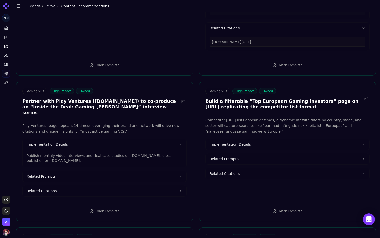
click at [77, 171] on button "Related Prompts" at bounding box center [105, 176] width 164 height 11
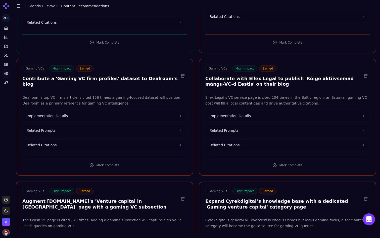
scroll to position [744, 0]
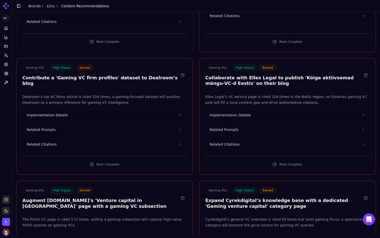
click at [119, 109] on button "Implementation Details" at bounding box center [105, 114] width 164 height 11
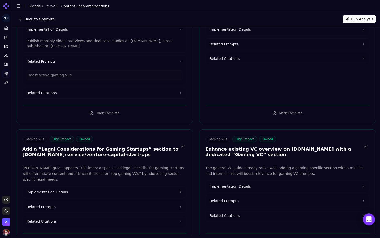
scroll to position [0, 0]
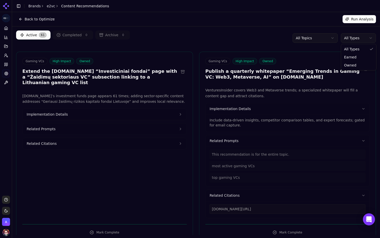
click at [360, 40] on html "e2vc Platform Home Competition Topics Prompts Citations Optimize Toolbox Suppor…" at bounding box center [190, 119] width 380 height 238
click at [142, 109] on button "Implementation Details" at bounding box center [105, 114] width 164 height 11
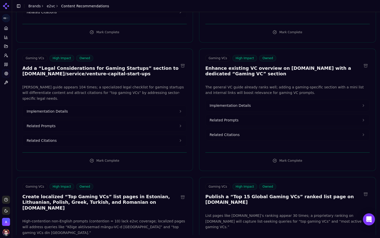
scroll to position [362, 0]
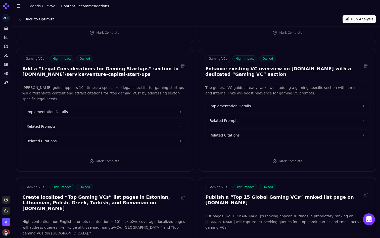
click at [130, 106] on button "Implementation Details" at bounding box center [105, 111] width 164 height 11
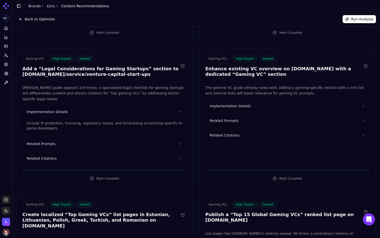
click at [130, 138] on button "Related Prompts" at bounding box center [105, 143] width 164 height 11
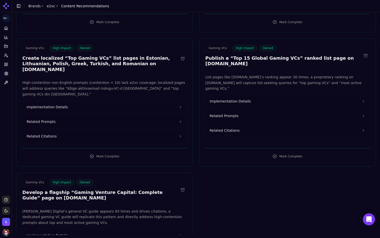
scroll to position [534, 0]
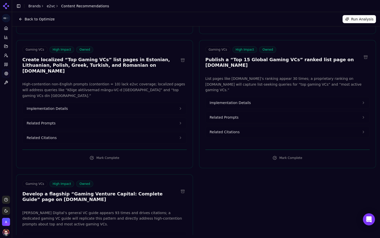
click at [117, 103] on button "Implementation Details" at bounding box center [105, 108] width 164 height 11
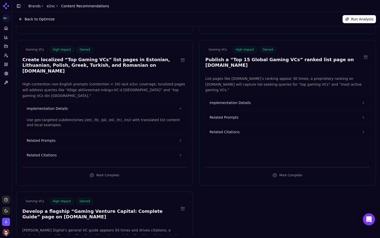
click at [111, 135] on button "Related Prompts" at bounding box center [105, 140] width 164 height 11
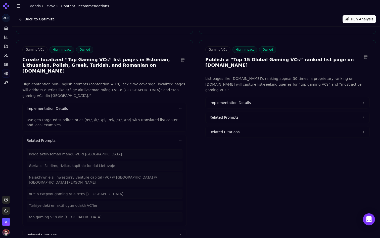
click at [274, 76] on p "List pages like [DOMAIN_NAME]’s ranking appear 30 times; a proprietary ranking …" at bounding box center [288, 84] width 165 height 17
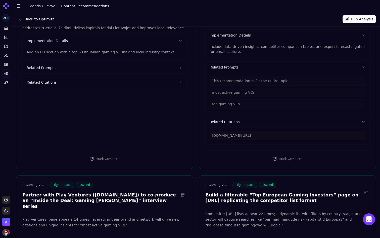
scroll to position [0, 0]
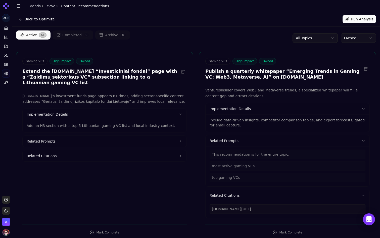
click at [362, 37] on html "e2vc Platform Home Competition Topics Prompts Citations Optimize Toolbox Suppor…" at bounding box center [190, 119] width 380 height 238
click at [244, 31] on div "Active 61 Completed 0 Archive 0 All Topics All Types" at bounding box center [196, 37] width 360 height 15
click at [254, 107] on button "Implementation Details" at bounding box center [288, 108] width 164 height 11
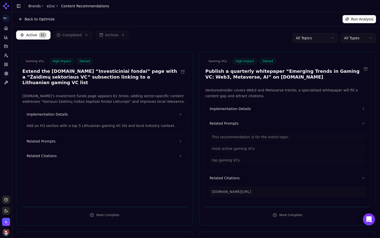
click at [242, 123] on button "Related Prompts" at bounding box center [288, 123] width 164 height 11
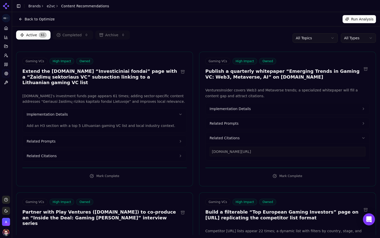
click at [241, 139] on button "Related Citations" at bounding box center [288, 137] width 164 height 11
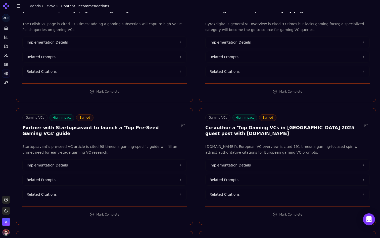
scroll to position [1032, 0]
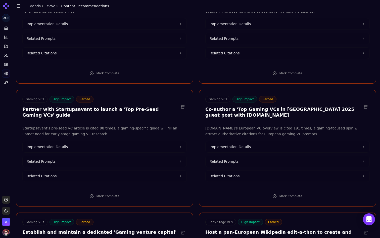
click at [282, 141] on button "Implementation Details" at bounding box center [288, 146] width 164 height 11
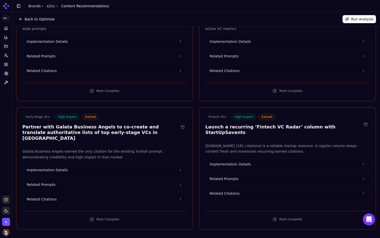
scroll to position [1543, 0]
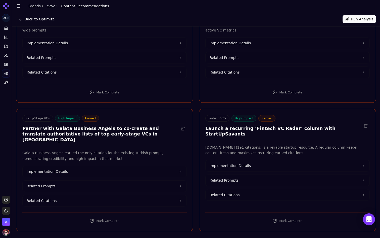
click at [219, 144] on p "[DOMAIN_NAME] (191 citations) is a reliable startup resource. A regular column …" at bounding box center [288, 150] width 165 height 12
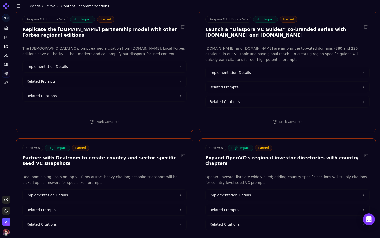
scroll to position [3695, 0]
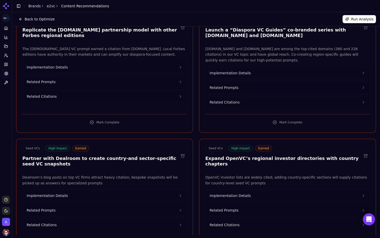
click at [130, 190] on button "Implementation Details" at bounding box center [105, 195] width 164 height 11
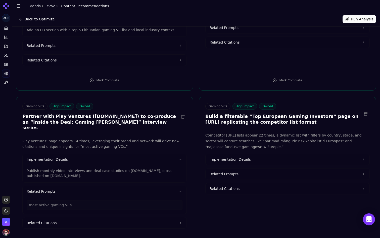
scroll to position [0, 0]
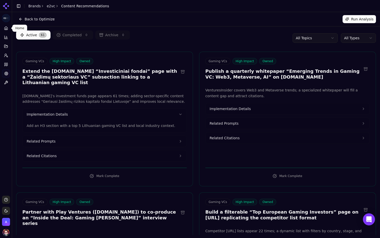
click at [4, 28] on icon at bounding box center [6, 28] width 4 height 4
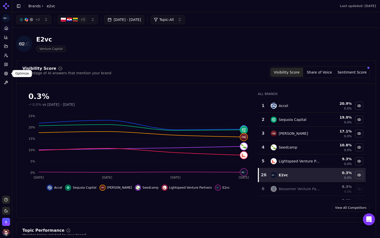
click at [5, 71] on icon at bounding box center [6, 73] width 4 height 4
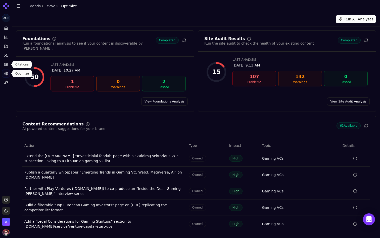
click at [5, 67] on link "Citations" at bounding box center [6, 64] width 8 height 8
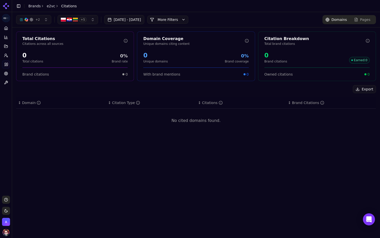
click at [188, 22] on button "More Filters" at bounding box center [167, 20] width 41 height 8
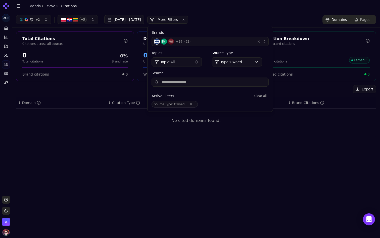
click at [247, 62] on html "e2vc Platform Home Competition Topics Prompts Citations Optimize Toolbox Suppor…" at bounding box center [190, 119] width 380 height 238
click at [249, 74] on span "All Types" at bounding box center [244, 72] width 15 height 5
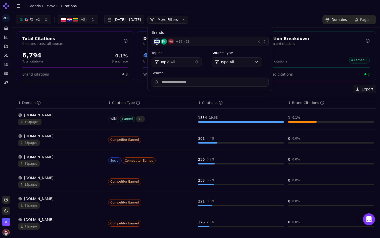
click at [251, 12] on div "+ 2 + 5 [DATE] - [DATE] More More Filters Brands + 29 ( 32 ) Topics Topic: All …" at bounding box center [196, 19] width 368 height 15
click at [188, 21] on button "More Filters" at bounding box center [167, 20] width 41 height 8
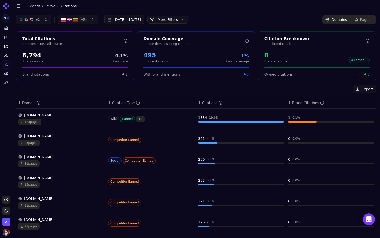
click at [188, 21] on button "More Filters" at bounding box center [167, 20] width 41 height 8
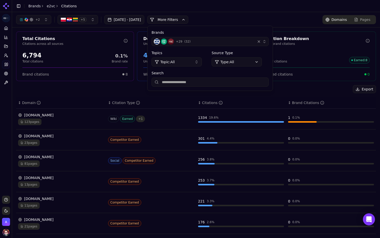
click at [246, 63] on html "e2vc Platform Home Competition Topics Prompts Citations Optimize Toolbox Suppor…" at bounding box center [190, 119] width 380 height 238
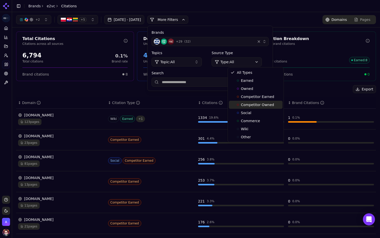
click at [251, 103] on span "Competitor Owned" at bounding box center [257, 104] width 33 height 5
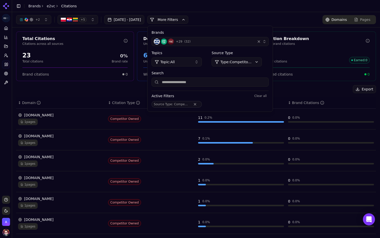
click at [145, 91] on div "Export" at bounding box center [196, 89] width 360 height 8
click at [250, 61] on html "e2vc Platform Home Competition Topics Prompts Citations Optimize Toolbox Suppor…" at bounding box center [190, 119] width 380 height 238
click at [142, 88] on html "e2vc Platform Home Competition Topics Prompts Citations Optimize Toolbox Suppor…" at bounding box center [190, 119] width 380 height 238
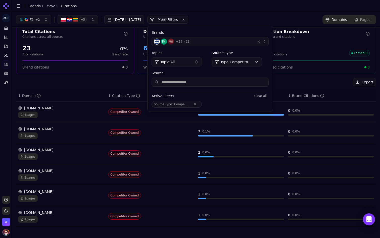
click at [152, 79] on div "Export" at bounding box center [196, 82] width 360 height 8
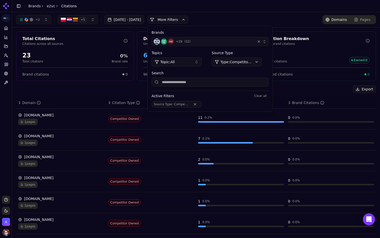
click at [244, 61] on html "e2vc Platform Home Competition Topics Prompts Citations Optimize Toolbox Suppor…" at bounding box center [190, 119] width 380 height 238
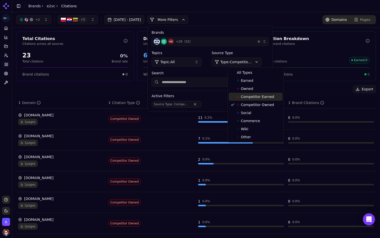
click at [255, 94] on span "Competitor Earned" at bounding box center [257, 96] width 33 height 5
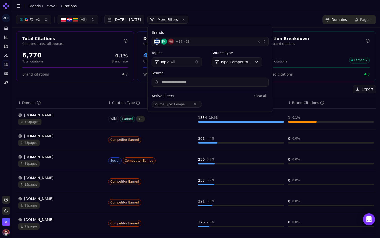
click at [306, 84] on div "Total Citations Citations across all sources 6,770 Total citations 0.1% Brand r…" at bounding box center [196, 180] width 368 height 306
click at [258, 62] on html "e2vc Platform Home Competition Topics Prompts Citations Optimize Toolbox Suppor…" at bounding box center [190, 119] width 380 height 238
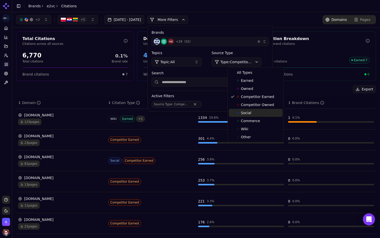
click at [257, 113] on div "Social" at bounding box center [256, 113] width 54 height 8
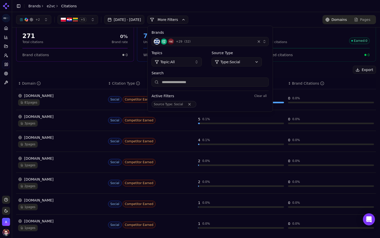
scroll to position [23, 0]
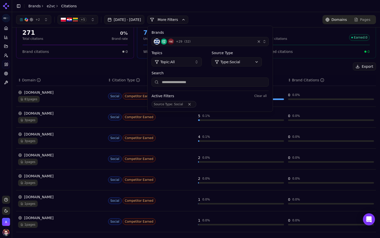
click at [75, 176] on div "[DOMAIN_NAME]" at bounding box center [61, 175] width 86 height 5
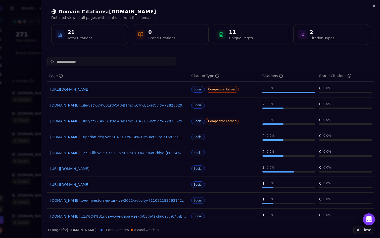
click at [140, 122] on link "[DOMAIN_NAME]...ile-yat%C4%B1r%C4%B1mc%C4%B1-activity-7282362965150871552-cLuv" at bounding box center [118, 120] width 136 height 5
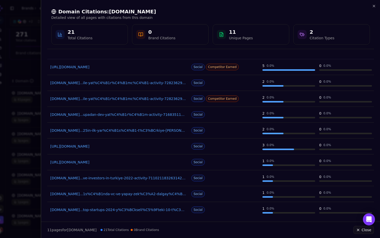
scroll to position [0, 0]
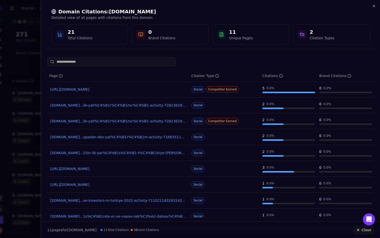
click at [372, 6] on div "Domain Citations: [DOMAIN_NAME] Detailed view of all pages with citations from …" at bounding box center [210, 26] width 327 height 45
click at [374, 6] on icon "button" at bounding box center [374, 6] width 2 height 2
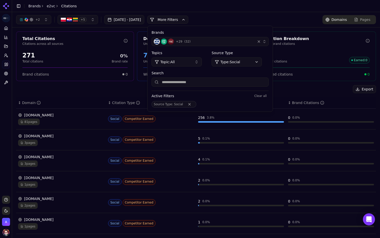
click at [194, 104] on button "Remove Source Type filter" at bounding box center [189, 104] width 9 height 4
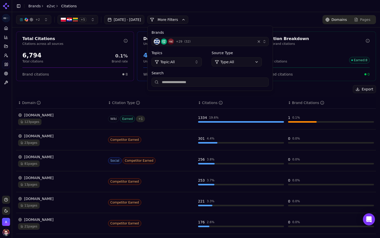
click at [236, 28] on div "Brands + 29 ( 32 ) Topics Topic: All Source Type Type: All Search" at bounding box center [210, 58] width 125 height 65
click at [188, 22] on button "More Filters" at bounding box center [167, 20] width 41 height 8
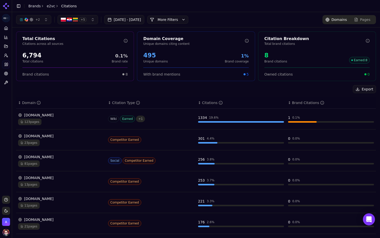
click at [183, 17] on button "More Filters" at bounding box center [167, 20] width 41 height 8
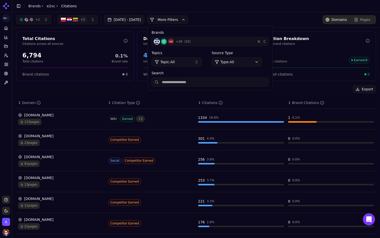
click at [256, 61] on html "e2vc Platform Home Competition Topics Prompts Citations Optimize Toolbox Suppor…" at bounding box center [190, 119] width 380 height 238
click at [267, 39] on div "button" at bounding box center [262, 41] width 10 height 5
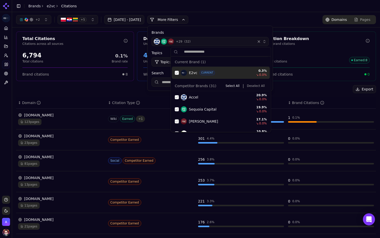
click at [176, 72] on div "Suggestions" at bounding box center [177, 73] width 4 height 4
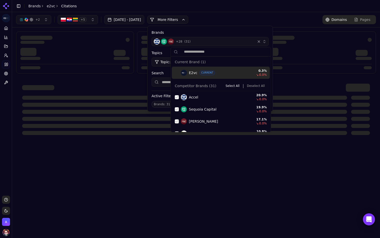
click at [177, 74] on div "Suggestions" at bounding box center [177, 73] width 4 height 4
click at [242, 88] on button "Select All" at bounding box center [233, 86] width 18 height 6
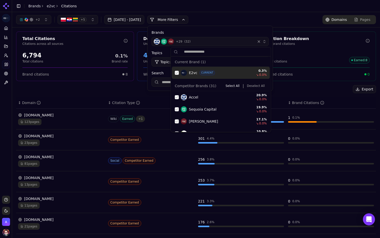
click at [260, 84] on button "Deselect All" at bounding box center [256, 86] width 22 height 6
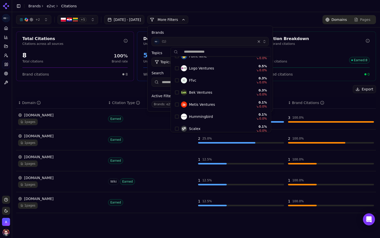
scroll to position [335, 0]
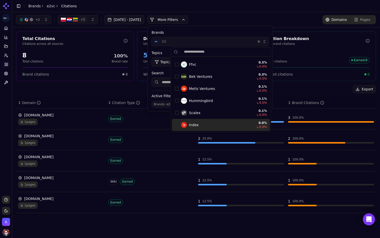
click at [177, 125] on div "Suggestions" at bounding box center [177, 125] width 4 height 4
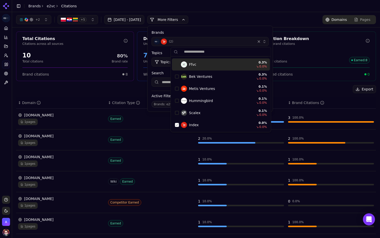
click at [253, 17] on div "+ 2 + 5 [DATE] - [DATE] More More Filters Brands ( 2 ) Topics Topic: All Source…" at bounding box center [196, 19] width 360 height 9
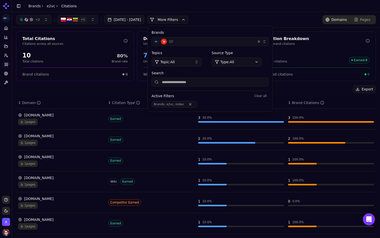
click at [253, 17] on div "+ 2 + 5 [DATE] - [DATE] More More Filters Brands ( 2 ) Topics Topic: All Source…" at bounding box center [196, 19] width 360 height 9
click at [188, 17] on button "More Filters" at bounding box center [167, 20] width 41 height 8
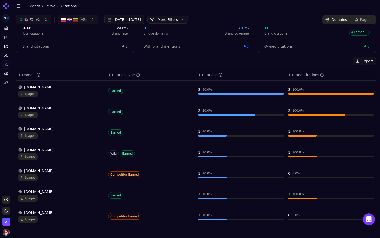
scroll to position [0, 0]
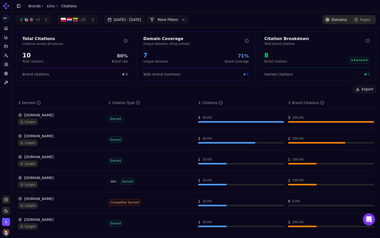
click at [188, 21] on button "More Filters" at bounding box center [167, 20] width 41 height 8
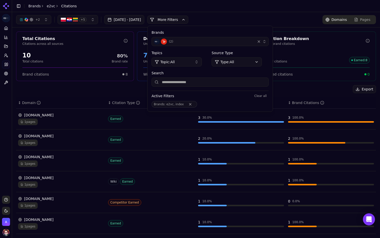
click at [188, 21] on button "More Filters" at bounding box center [167, 20] width 41 height 8
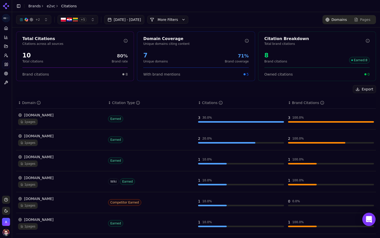
click at [364, 221] on body "e2vc Platform Home Competition Topics Prompts Citations Optimize Toolbox Suppor…" at bounding box center [190, 119] width 380 height 238
click at [369, 219] on icon "Open Intercom Messenger" at bounding box center [369, 219] width 6 height 7
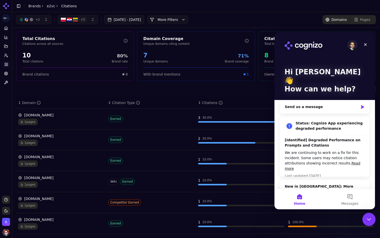
click at [366, 219] on icon "Close Intercom Messenger" at bounding box center [369, 218] width 6 height 6
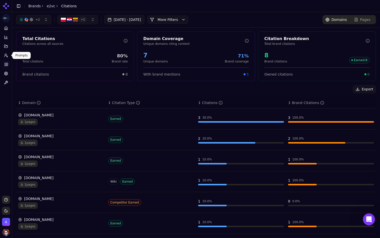
click at [6, 58] on link "Prompts" at bounding box center [6, 55] width 8 height 8
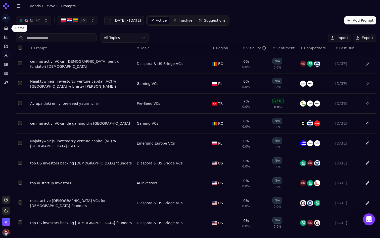
click at [7, 27] on icon at bounding box center [6, 28] width 4 height 4
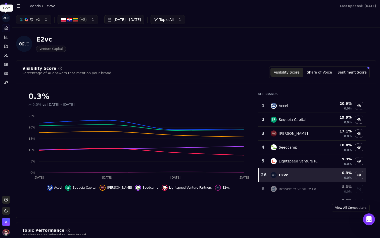
click at [2, 19] on html "e2vc Platform Home Competition Topics Prompts Citations Optimize Toolbox Suppor…" at bounding box center [190, 119] width 380 height 238
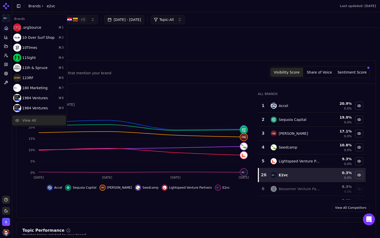
click at [45, 122] on div "View All" at bounding box center [39, 120] width 54 height 10
